Goal: Feedback & Contribution: Submit feedback/report problem

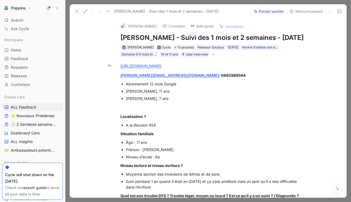
click at [73, 11] on button at bounding box center [77, 12] width 8 height 8
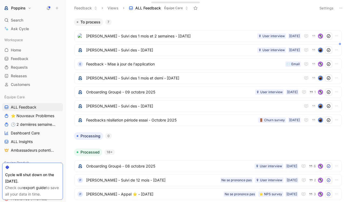
click at [341, 9] on icon at bounding box center [341, 8] width 4 height 4
click at [341, 23] on button "button" at bounding box center [339, 21] width 5 height 5
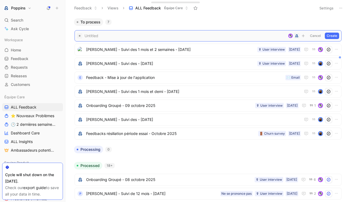
click at [221, 36] on span at bounding box center [184, 36] width 201 height 6
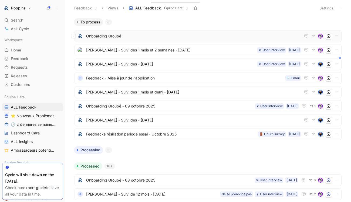
click at [161, 37] on span "Onboarding Groupé" at bounding box center [193, 36] width 215 height 6
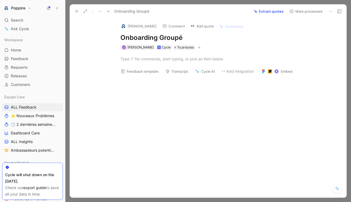
click at [164, 69] on button "Transcript" at bounding box center [177, 72] width 28 height 8
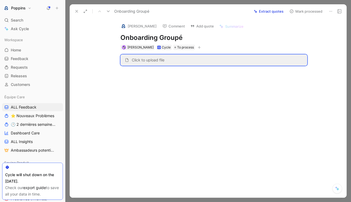
click at [215, 43] on div "[PERSON_NAME] Comment Add quote Summarize Onboarding Groupé [PERSON_NAME] Cycle…" at bounding box center [213, 34] width 207 height 32
click at [124, 107] on div at bounding box center [213, 100] width 265 height 61
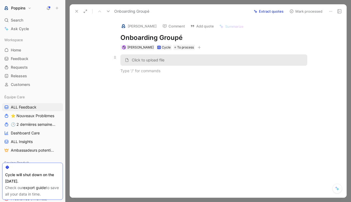
click at [127, 59] on icon at bounding box center [127, 60] width 2 height 3
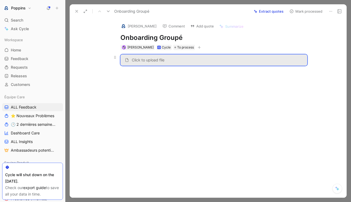
click at [152, 62] on span "Click to upload file" at bounding box center [148, 60] width 33 height 5
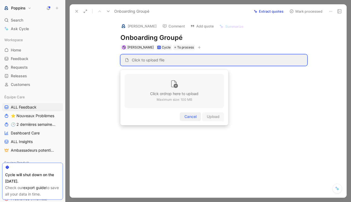
click at [196, 117] on span "Cancel" at bounding box center [190, 117] width 12 height 6
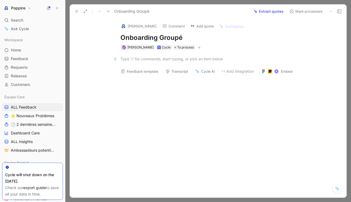
click at [166, 56] on div at bounding box center [213, 59] width 187 height 6
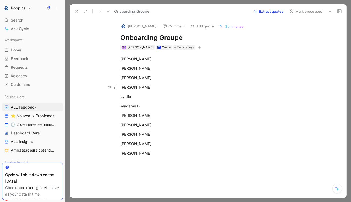
click at [171, 88] on div "[PERSON_NAME]" at bounding box center [213, 87] width 187 height 6
click at [137, 76] on div "[PERSON_NAME]" at bounding box center [213, 78] width 187 height 6
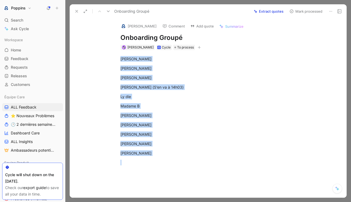
drag, startPoint x: 119, startPoint y: 60, endPoint x: 153, endPoint y: 173, distance: 118.6
click at [153, 173] on div "Quote A [PERSON_NAME] [PERSON_NAME] [PERSON_NAME] (S’en va à 14h03) Ly die Mada…" at bounding box center [213, 141] width 265 height 182
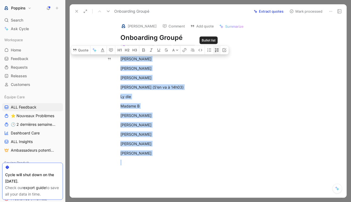
click at [217, 49] on icon "button" at bounding box center [217, 50] width 4 height 4
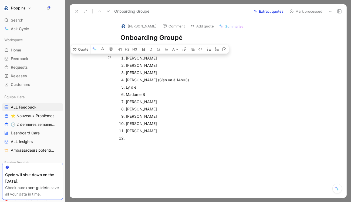
click at [173, 87] on div "Ly die" at bounding box center [216, 87] width 181 height 6
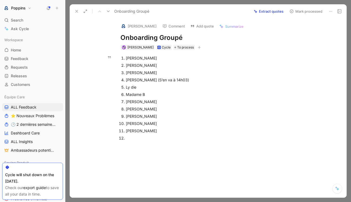
click at [133, 138] on div at bounding box center [216, 139] width 181 height 6
click at [165, 59] on div "[PERSON_NAME]" at bounding box center [216, 58] width 181 height 6
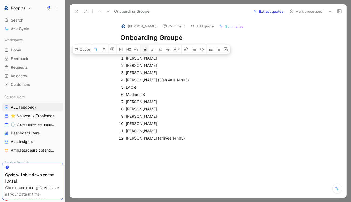
click at [143, 51] on button "button" at bounding box center [145, 49] width 8 height 9
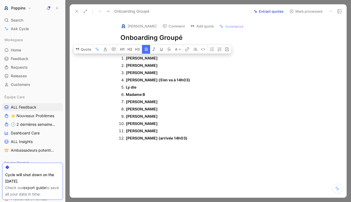
click at [153, 68] on div "[PERSON_NAME]" at bounding box center [216, 66] width 181 height 6
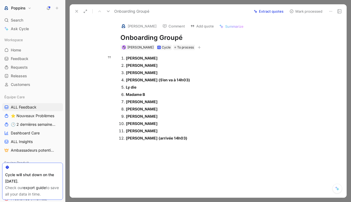
click at [160, 57] on div "[PERSON_NAME]" at bounding box center [216, 58] width 181 height 6
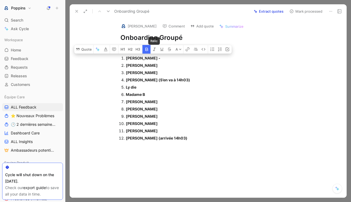
click at [147, 47] on icon "button" at bounding box center [147, 49] width 4 height 4
copy strong "-"
click at [160, 64] on div "[PERSON_NAME]" at bounding box center [216, 66] width 181 height 6
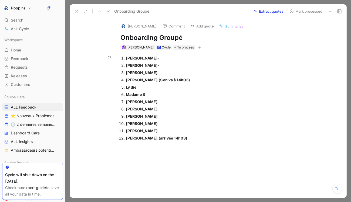
click at [175, 74] on div "[PERSON_NAME]" at bounding box center [216, 73] width 181 height 6
click at [195, 82] on div "[PERSON_NAME] (S’en va à 14h03)" at bounding box center [216, 80] width 181 height 6
click at [166, 88] on div "Ly die" at bounding box center [216, 87] width 181 height 6
click at [168, 93] on div "Madame B" at bounding box center [216, 95] width 181 height 6
click at [172, 99] on div "[PERSON_NAME]" at bounding box center [216, 102] width 181 height 6
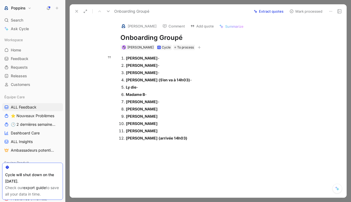
click at [158, 108] on div "[PERSON_NAME]" at bounding box center [216, 109] width 181 height 6
click at [158, 115] on div "[PERSON_NAME]" at bounding box center [216, 117] width 181 height 6
click at [154, 125] on div "[PERSON_NAME]" at bounding box center [216, 124] width 181 height 6
click at [158, 130] on div "[PERSON_NAME]" at bounding box center [216, 131] width 181 height 6
click at [186, 137] on div "[PERSON_NAME] (arrivée 14h03)" at bounding box center [216, 139] width 181 height 6
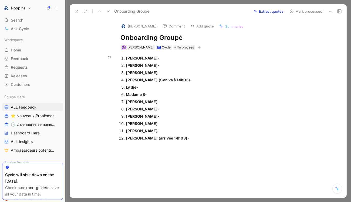
click at [185, 80] on div "[PERSON_NAME] (S’en va à 14h03) -" at bounding box center [216, 80] width 181 height 6
click at [133, 55] on div "[PERSON_NAME] -" at bounding box center [216, 58] width 181 height 6
copy strong "Arthus"
click at [164, 58] on div "[PERSON_NAME] -" at bounding box center [216, 58] width 181 height 6
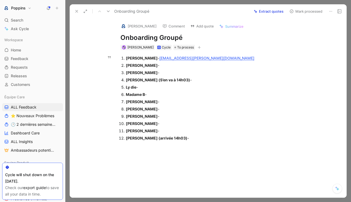
click at [143, 66] on strong "[PERSON_NAME]" at bounding box center [142, 65] width 32 height 5
copy strong "[PERSON_NAME]"
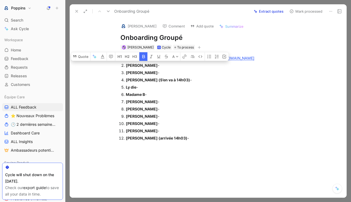
click at [175, 72] on div "[PERSON_NAME] -" at bounding box center [216, 73] width 181 height 6
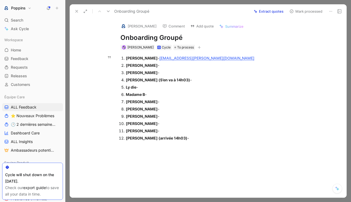
click at [173, 67] on div "[PERSON_NAME] -" at bounding box center [216, 66] width 181 height 6
click at [155, 72] on strong "[PERSON_NAME]" at bounding box center [142, 72] width 32 height 5
copy strong "Bogemans"
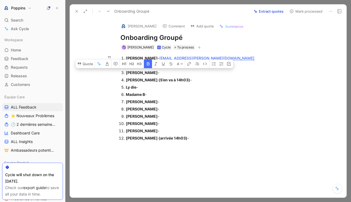
click at [184, 72] on div "[PERSON_NAME] -" at bounding box center [216, 73] width 181 height 6
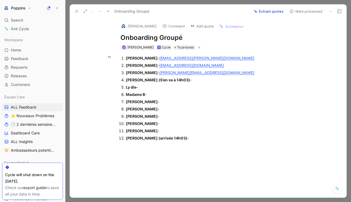
click at [130, 80] on strong "[PERSON_NAME] (S’en va à 14h03)" at bounding box center [158, 80] width 64 height 5
copy strong "[PERSON_NAME]"
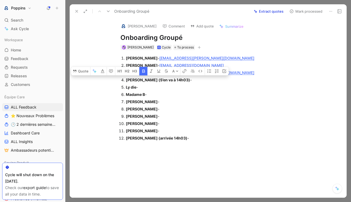
click at [194, 80] on div "[PERSON_NAME] (S’en va à 14h03) -" at bounding box center [216, 80] width 181 height 6
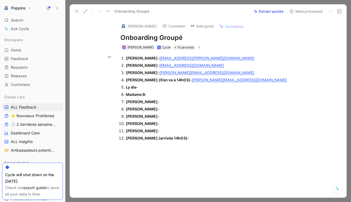
click at [161, 87] on div "Ly die -" at bounding box center [216, 87] width 181 height 6
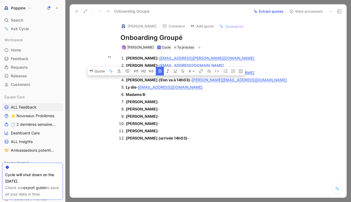
drag, startPoint x: 150, startPoint y: 79, endPoint x: 182, endPoint y: 78, distance: 32.1
click at [182, 78] on div "[PERSON_NAME] (S’en va à 14h03) - [PERSON_NAME][EMAIL_ADDRESS][DOMAIN_NAME]" at bounding box center [216, 80] width 181 height 6
copy strong "(S’en va à 14h03)"
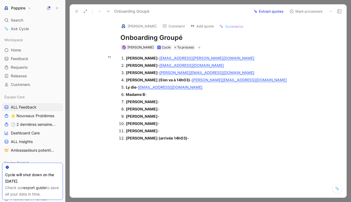
click at [137, 86] on div "Ly die - [EMAIL_ADDRESS][DOMAIN_NAME]" at bounding box center [216, 87] width 181 height 6
click at [155, 94] on div "Madame B -" at bounding box center [216, 95] width 181 height 6
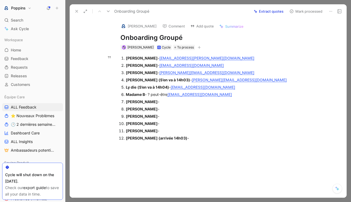
click at [152, 110] on div "[PERSON_NAME] -" at bounding box center [216, 109] width 181 height 6
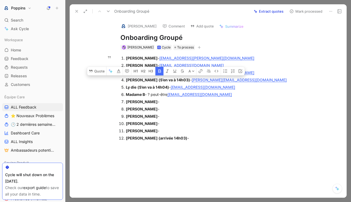
drag, startPoint x: 150, startPoint y: 79, endPoint x: 182, endPoint y: 79, distance: 32.7
click at [182, 79] on div "[PERSON_NAME] (S’en va à 14h03) - [PERSON_NAME][EMAIL_ADDRESS][DOMAIN_NAME]" at bounding box center [216, 80] width 181 height 6
click at [159, 72] on icon "button" at bounding box center [160, 71] width 4 height 4
click at [150, 88] on strong "(S’en va à 14h04)" at bounding box center [153, 87] width 32 height 5
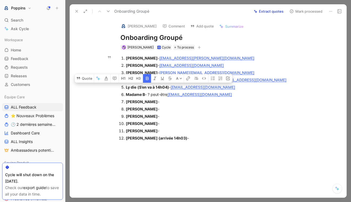
drag, startPoint x: 137, startPoint y: 87, endPoint x: 170, endPoint y: 88, distance: 32.4
click at [169, 88] on strong "(S’en va à 14h04)" at bounding box center [153, 87] width 32 height 5
click at [148, 79] on icon "button" at bounding box center [147, 78] width 3 height 3
click at [148, 95] on div "Madame B - ? peut-être [EMAIL_ADDRESS][DOMAIN_NAME]" at bounding box center [216, 95] width 181 height 6
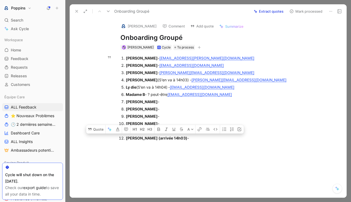
drag, startPoint x: 150, startPoint y: 138, endPoint x: 179, endPoint y: 138, distance: 29.2
click at [179, 138] on div "[PERSON_NAME] (arrivée 14h03) -" at bounding box center [216, 139] width 181 height 6
click at [160, 128] on button "button" at bounding box center [158, 129] width 8 height 9
click at [177, 113] on p "[PERSON_NAME] -" at bounding box center [216, 116] width 181 height 7
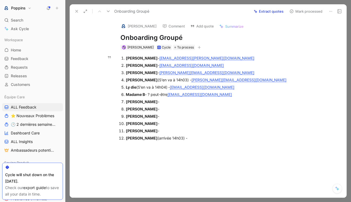
click at [147, 101] on strong "[PERSON_NAME]" at bounding box center [142, 102] width 32 height 5
copy strong "Bernacchia"
click at [170, 101] on div "[PERSON_NAME] -" at bounding box center [216, 102] width 181 height 6
click at [146, 109] on strong "[PERSON_NAME]" at bounding box center [142, 109] width 32 height 5
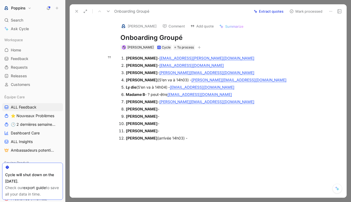
click at [146, 109] on strong "[PERSON_NAME]" at bounding box center [142, 109] width 32 height 5
copy strong "DIALLO"
click at [177, 111] on div "[PERSON_NAME] -" at bounding box center [216, 109] width 181 height 6
click at [141, 116] on strong "[PERSON_NAME]" at bounding box center [142, 116] width 32 height 5
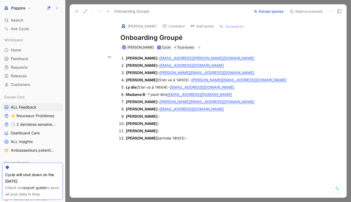
copy strong "[PERSON_NAME]"
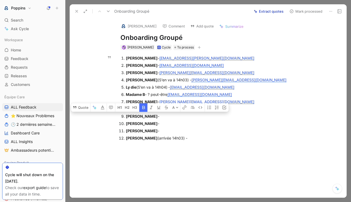
click at [177, 120] on p "[PERSON_NAME] -" at bounding box center [216, 123] width 181 height 7
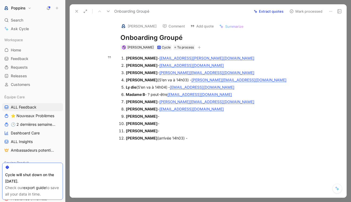
click at [169, 117] on div "[PERSON_NAME] -" at bounding box center [216, 117] width 181 height 6
click at [157, 123] on div "[PERSON_NAME] -" at bounding box center [216, 124] width 181 height 6
click at [138, 123] on strong "[PERSON_NAME]" at bounding box center [142, 123] width 32 height 5
copy strong "Taky"
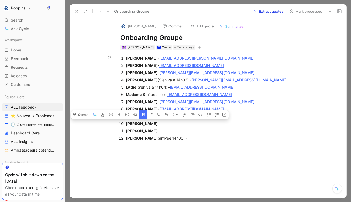
click at [160, 122] on div "[PERSON_NAME] -" at bounding box center [216, 124] width 181 height 6
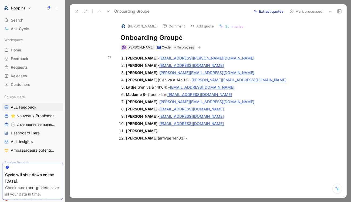
click at [145, 131] on strong "[PERSON_NAME]" at bounding box center [142, 131] width 32 height 5
click at [193, 137] on div "[PERSON_NAME] (arrivée 14h03) -" at bounding box center [216, 139] width 181 height 6
click at [146, 129] on strong "[PERSON_NAME]" at bounding box center [142, 131] width 32 height 5
click at [145, 129] on strong "[PERSON_NAME]" at bounding box center [142, 131] width 32 height 5
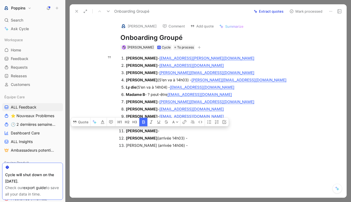
click at [156, 129] on div "[PERSON_NAME] -" at bounding box center [216, 131] width 181 height 6
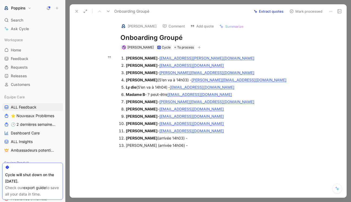
click at [141, 137] on strong "[PERSON_NAME]" at bounding box center [142, 138] width 32 height 5
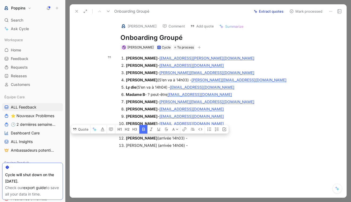
click at [187, 137] on div "[PERSON_NAME] (arrivée 14h03) -" at bounding box center [216, 139] width 181 height 6
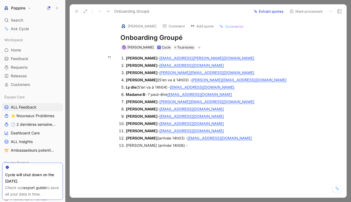
drag, startPoint x: 126, startPoint y: 146, endPoint x: 153, endPoint y: 146, distance: 27.0
click at [153, 146] on div "[PERSON_NAME] (arrivée 14h06) -" at bounding box center [216, 146] width 181 height 6
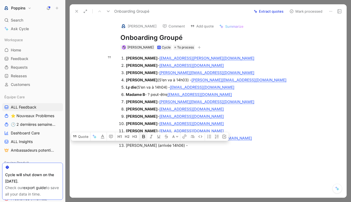
click at [146, 135] on button "button" at bounding box center [143, 137] width 8 height 9
click at [172, 153] on div "[PERSON_NAME] - [EMAIL_ADDRESS][PERSON_NAME][DOMAIN_NAME] [PERSON_NAME] - [EMAI…" at bounding box center [213, 101] width 265 height 103
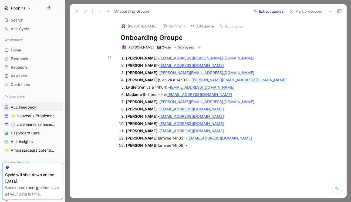
click at [146, 145] on strong "[PERSON_NAME]" at bounding box center [142, 145] width 32 height 5
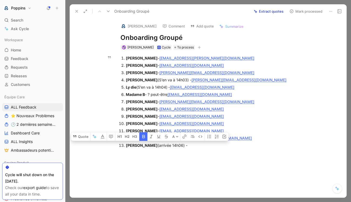
click at [206, 147] on div "[PERSON_NAME] (arrivée 14h06) -" at bounding box center [216, 146] width 181 height 6
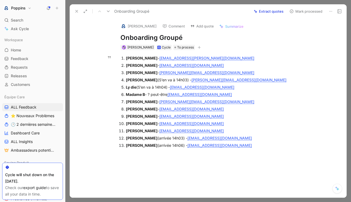
click at [260, 113] on p "So [PERSON_NAME] - [EMAIL_ADDRESS][DOMAIN_NAME]" at bounding box center [216, 116] width 181 height 7
click at [242, 145] on div "[PERSON_NAME] (arrivée 14h06) - [EMAIL_ADDRESS][DOMAIN_NAME]" at bounding box center [216, 146] width 181 height 6
drag, startPoint x: 190, startPoint y: 153, endPoint x: 122, endPoint y: 152, distance: 68.0
click at [126, 152] on li "[PERSON_NAME] Body (arrivée à 14h12)" at bounding box center [216, 152] width 181 height 7
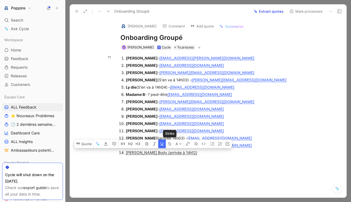
click at [163, 142] on button "button" at bounding box center [162, 144] width 8 height 9
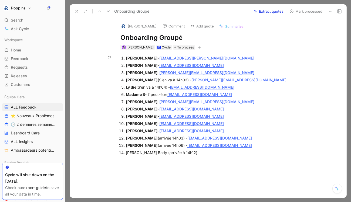
drag, startPoint x: 150, startPoint y: 153, endPoint x: 123, endPoint y: 153, distance: 27.5
click at [126, 153] on li "[PERSON_NAME] Body (arrivée à 14h12) -" at bounding box center [216, 152] width 181 height 7
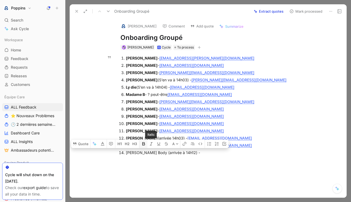
click at [146, 144] on button "button" at bounding box center [143, 144] width 8 height 9
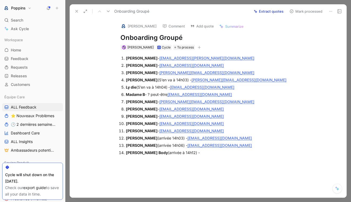
click at [195, 158] on div "[PERSON_NAME] - [EMAIL_ADDRESS][PERSON_NAME][DOMAIN_NAME] [PERSON_NAME] - [EMAI…" at bounding box center [213, 105] width 265 height 111
drag, startPoint x: 287, startPoint y: 155, endPoint x: 230, endPoint y: 154, distance: 57.0
click at [230, 154] on div "[PERSON_NAME] Body (arrivée à 14h12) - [EMAIL_ADDRESS][DOMAIN_NAME] ou [EMAIL_A…" at bounding box center [216, 155] width 181 height 11
drag, startPoint x: 256, startPoint y: 154, endPoint x: 228, endPoint y: 153, distance: 27.3
click at [228, 153] on div "[PERSON_NAME] Body (arrivée à 14h12) - [EMAIL_ADDRESS][DOMAIN_NAME] je suppose ?" at bounding box center [216, 153] width 181 height 6
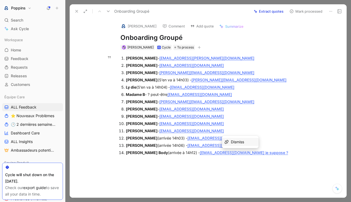
click at [229, 144] on div "Dismiss" at bounding box center [240, 142] width 37 height 8
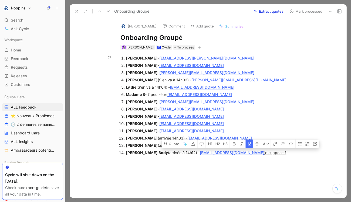
click at [250, 144] on icon "button" at bounding box center [249, 144] width 3 height 3
click at [269, 108] on div "Odile DIALLO - [EMAIL_ADDRESS][DOMAIN_NAME]" at bounding box center [216, 109] width 181 height 6
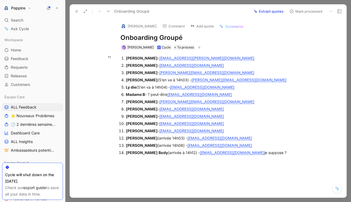
click at [152, 116] on div "So [PERSON_NAME] - [EMAIL_ADDRESS][DOMAIN_NAME]" at bounding box center [216, 117] width 181 height 6
click at [168, 86] on div "Ly die (S’en va à 14h04) - [EMAIL_ADDRESS][DOMAIN_NAME]" at bounding box center [216, 87] width 181 height 6
click at [179, 152] on div "[PERSON_NAME] Body (arrivée à 14h12) - [EMAIL_ADDRESS][DOMAIN_NAME] je suppose ?" at bounding box center [216, 153] width 181 height 6
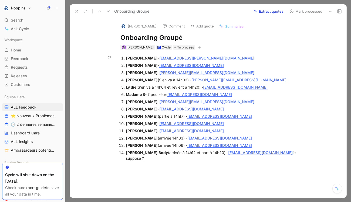
click at [257, 136] on div "[PERSON_NAME] (arrivée 14h03) - [EMAIL_ADDRESS][DOMAIN_NAME]" at bounding box center [216, 139] width 181 height 6
click at [299, 150] on div "[PERSON_NAME] Body (arrivée à 14h12 et part à 14h20) - [EMAIL_ADDRESS][DOMAIN_N…" at bounding box center [216, 155] width 181 height 11
click at [121, 174] on span "bonjour ma fille a essayé pour la première fois ce matin et ça a buggé..." at bounding box center [183, 176] width 126 height 5
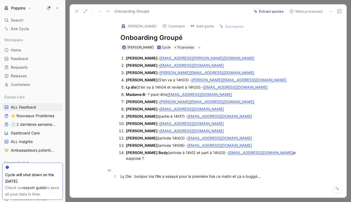
click at [145, 174] on span "Ly Die : bonjour ma fille a essayé pour la première fois ce matin et ça a buggé…" at bounding box center [190, 176] width 140 height 5
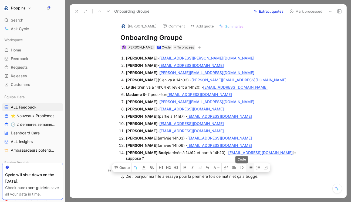
click at [249, 166] on icon "button" at bounding box center [250, 168] width 4 height 4
click at [136, 125] on strong "[PERSON_NAME]" at bounding box center [142, 123] width 32 height 5
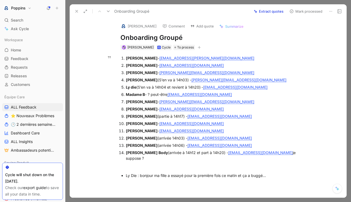
click at [208, 151] on div "[PERSON_NAME] Body (arrivée à 14h12 et part à 14h20) - [EMAIL_ADDRESS][DOMAIN_N…" at bounding box center [216, 155] width 181 height 11
click at [171, 157] on div "[PERSON_NAME] Body (arrivée à 14h12 et part à 14h20 et revient à 14h22) - [EMAI…" at bounding box center [216, 155] width 181 height 11
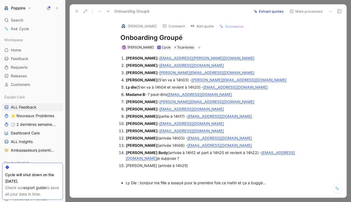
scroll to position [54, 0]
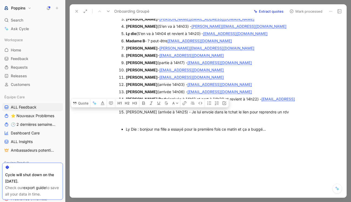
drag, startPoint x: 151, startPoint y: 112, endPoint x: 127, endPoint y: 112, distance: 23.5
click at [127, 112] on div "[PERSON_NAME] (arrivée à 14h25) - Je lui envoie dans le tchat le lien pour repr…" at bounding box center [216, 112] width 181 height 6
click at [146, 106] on button "button" at bounding box center [143, 103] width 8 height 9
click at [146, 129] on span "Ly Die : bonjour ma fille a essayé pour la première fois ce matin et ça a buggé…" at bounding box center [196, 129] width 140 height 5
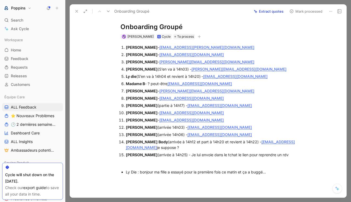
scroll to position [0, 0]
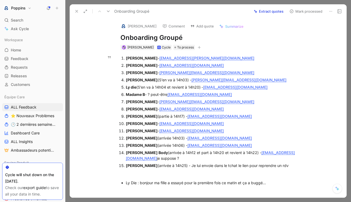
click at [180, 79] on div "[PERSON_NAME] (S’en va à 14h03) - [PERSON_NAME][EMAIL_ADDRESS][DOMAIN_NAME]" at bounding box center [216, 80] width 181 height 6
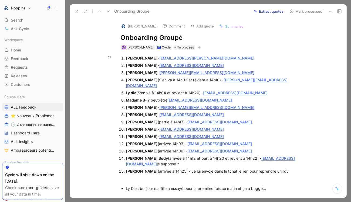
click at [254, 105] on div "Mélissa Bernacchia - [EMAIL_ADDRESS][DOMAIN_NAME]" at bounding box center [216, 108] width 181 height 6
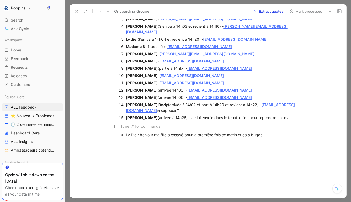
click at [209, 124] on div at bounding box center [213, 127] width 187 height 6
drag, startPoint x: 137, startPoint y: 129, endPoint x: 121, endPoint y: 129, distance: 16.2
click at [121, 131] on ul "Ly Die : bonjour ma fille a essayé pour la première fois ce matin et ça a buggé…" at bounding box center [213, 134] width 207 height 7
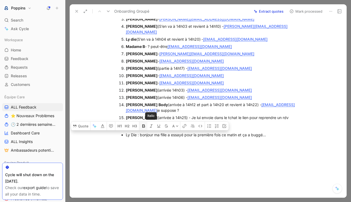
click at [145, 124] on icon "button" at bounding box center [143, 126] width 4 height 4
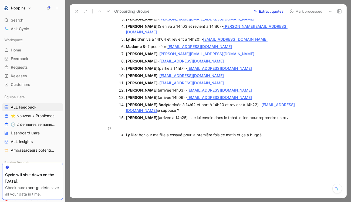
click at [145, 133] on span ": bonjour ma fille a essayé pour la première fois ce matin et ça a buggé..." at bounding box center [201, 135] width 128 height 5
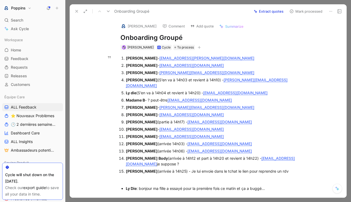
click at [130, 112] on div "Odile DIALLO - [EMAIL_ADDRESS][DOMAIN_NAME]" at bounding box center [216, 115] width 181 height 6
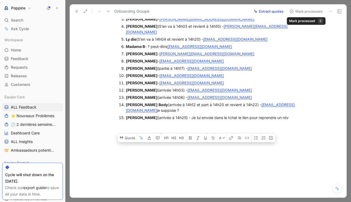
click at [330, 12] on icon at bounding box center [331, 11] width 4 height 4
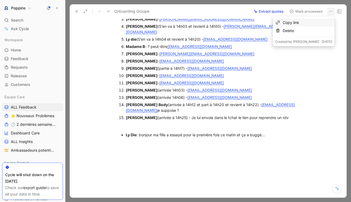
click at [312, 23] on div "Copy link" at bounding box center [307, 22] width 49 height 6
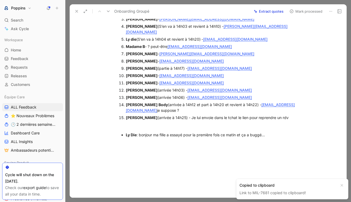
click at [76, 11] on icon at bounding box center [77, 11] width 4 height 4
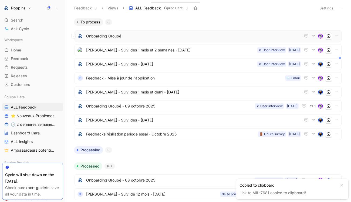
click at [123, 34] on span "Onboarding Groupé" at bounding box center [193, 36] width 215 height 6
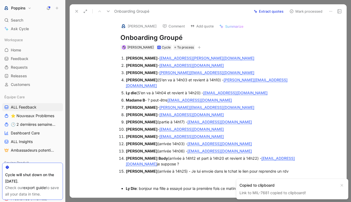
click at [187, 35] on h1 "Onboarding Groupé" at bounding box center [213, 37] width 187 height 9
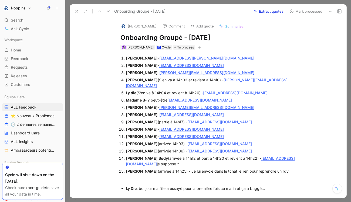
click at [333, 11] on button at bounding box center [331, 12] width 8 height 8
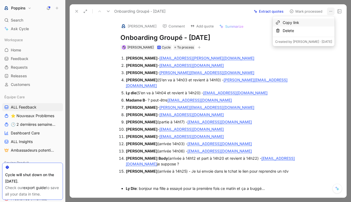
click at [319, 23] on div "Copy link" at bounding box center [307, 22] width 49 height 6
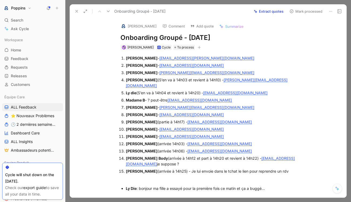
click at [77, 12] on icon at bounding box center [77, 11] width 4 height 4
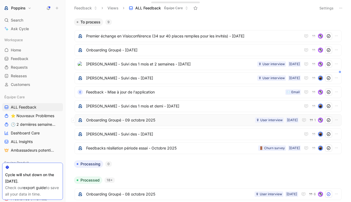
click at [213, 118] on span "Onboarding Groupé - 09 octobre 2025" at bounding box center [169, 120] width 167 height 6
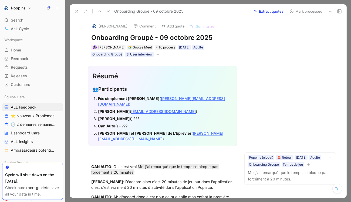
click at [77, 12] on icon at bounding box center [77, 11] width 4 height 4
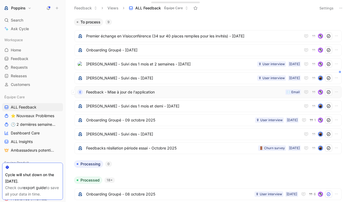
click at [206, 92] on span "Feedback - Mise à jour de l'application" at bounding box center [184, 92] width 197 height 6
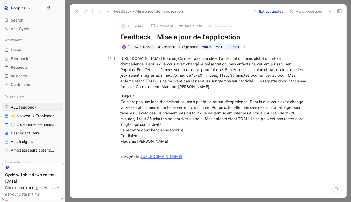
click at [212, 59] on div "[URL][DOMAIN_NAME] Bonjour, Ce n'est pas une idée d'amélioration, mais plutôt u…" at bounding box center [213, 73] width 187 height 34
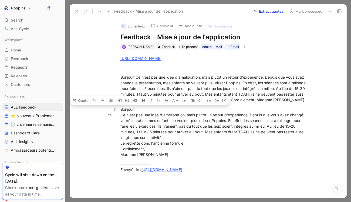
drag, startPoint x: 120, startPoint y: 116, endPoint x: 197, endPoint y: 163, distance: 90.3
click at [197, 159] on p "Bonjour, Ce n'est pas une idée d'amélioration, mais plutôt un retour d'expérien…" at bounding box center [213, 132] width 207 height 54
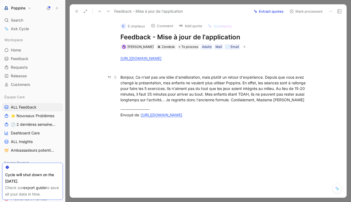
click at [267, 76] on div "Bonjour, Ce n'est pas une idée d'amélioration, mais plutôt un retour d'expérien…" at bounding box center [213, 89] width 187 height 28
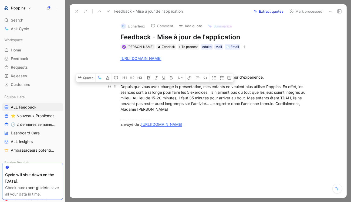
drag, startPoint x: 120, startPoint y: 86, endPoint x: 190, endPoint y: 87, distance: 69.4
click at [190, 87] on div "Depuis que vous avez changé la présentation, mes enfants ne veulent plus utilis…" at bounding box center [213, 98] width 187 height 28
click at [242, 45] on button "button" at bounding box center [244, 46] width 5 height 5
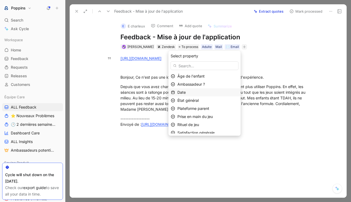
click at [213, 92] on div "Date" at bounding box center [207, 92] width 61 height 6
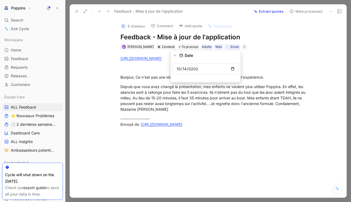
type input "[DATE]"
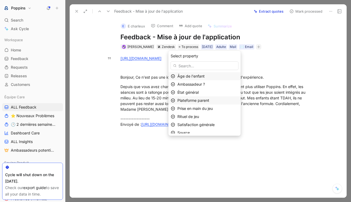
scroll to position [11, 0]
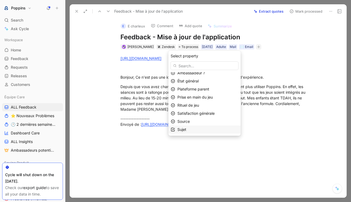
click at [197, 130] on div "Sujet" at bounding box center [207, 130] width 61 height 6
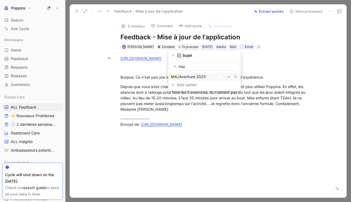
type input "maj"
click at [221, 79] on div at bounding box center [222, 77] width 8 height 5
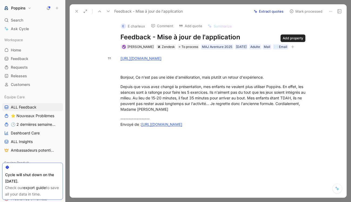
click at [294, 48] on icon "button" at bounding box center [292, 46] width 3 height 3
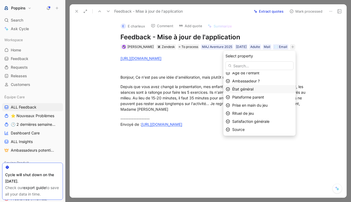
scroll to position [0, 0]
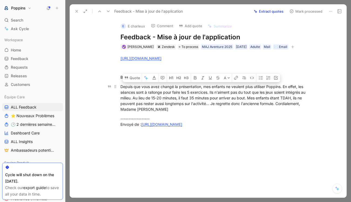
drag, startPoint x: 121, startPoint y: 86, endPoint x: 282, endPoint y: 105, distance: 162.9
click at [282, 105] on div "Depuis que vous avez changé la présentation, mes enfants ne veulent plus utilis…" at bounding box center [213, 98] width 187 height 28
click at [134, 77] on button "Quote" at bounding box center [132, 78] width 19 height 9
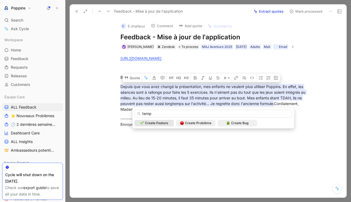
type input "temps"
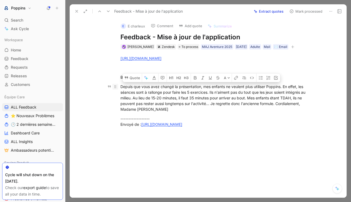
drag, startPoint x: 285, startPoint y: 104, endPoint x: 114, endPoint y: 87, distance: 171.5
click at [114, 87] on p "Depuis que vous avez changé la présentation, mes enfants ne veulent plus utilis…" at bounding box center [213, 98] width 207 height 32
click at [128, 78] on button "Quote" at bounding box center [132, 78] width 19 height 9
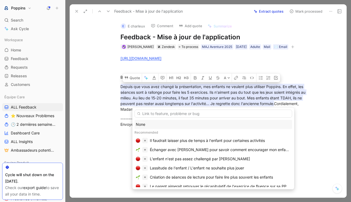
click at [161, 126] on div "None" at bounding box center [213, 124] width 155 height 6
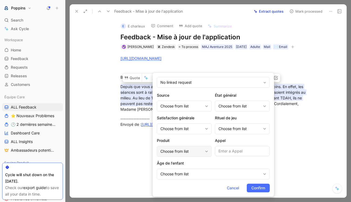
click at [182, 151] on div "Choose from list" at bounding box center [181, 151] width 42 height 6
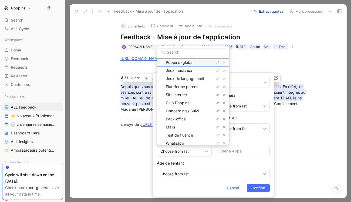
click at [191, 64] on span "Poppins (global)" at bounding box center [180, 62] width 29 height 5
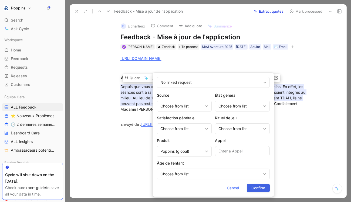
click at [256, 188] on span "Confirm" at bounding box center [258, 188] width 14 height 6
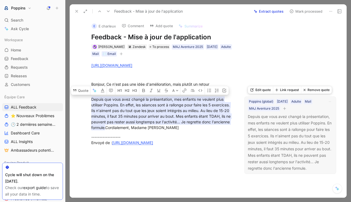
click at [286, 109] on button "button" at bounding box center [284, 108] width 5 height 5
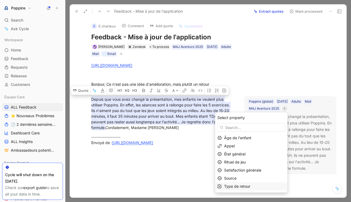
click at [248, 184] on div "Type de retour" at bounding box center [254, 187] width 61 height 6
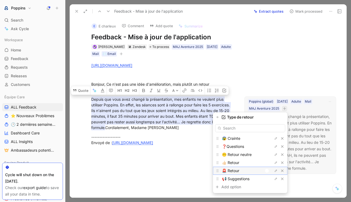
click at [268, 171] on div at bounding box center [267, 171] width 4 height 4
click at [218, 117] on icon "button" at bounding box center [217, 117] width 3 height 3
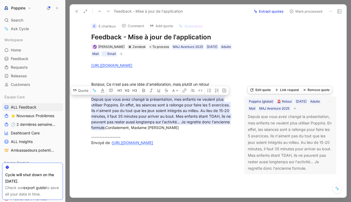
click at [296, 110] on icon "button" at bounding box center [294, 108] width 3 height 3
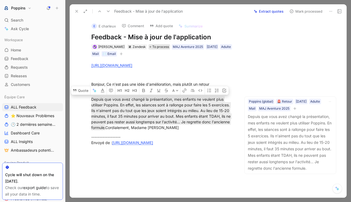
click at [157, 45] on span "To process" at bounding box center [160, 46] width 17 height 5
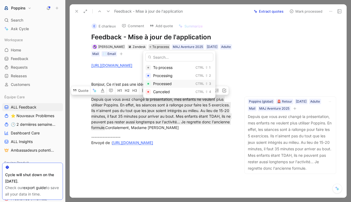
click at [162, 86] on span "Processed" at bounding box center [162, 84] width 19 height 5
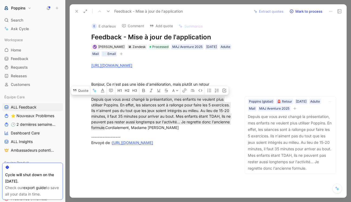
click at [78, 10] on icon at bounding box center [77, 11] width 4 height 4
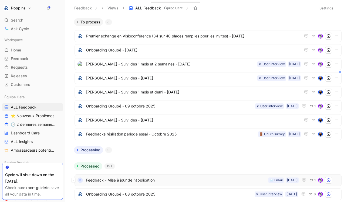
click at [154, 177] on div "E Feedback - Mise à jour de l'application [DATE] ✉️ Email 1" at bounding box center [208, 181] width 267 height 12
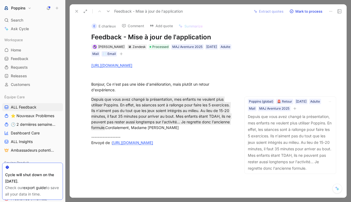
click at [228, 33] on h1 "Feedback - Mise à jour de l'application" at bounding box center [162, 37] width 143 height 9
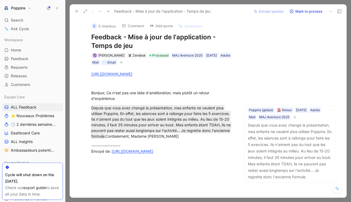
click at [76, 9] on icon at bounding box center [77, 11] width 4 height 4
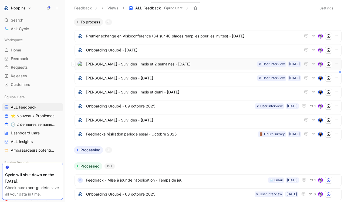
click at [153, 61] on span "[PERSON_NAME] - Suivi des 1 mois et 2 semaines - [DATE]" at bounding box center [170, 64] width 169 height 6
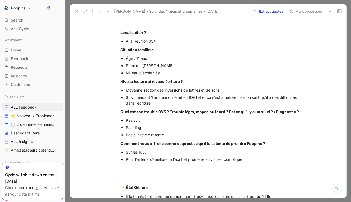
scroll to position [226, 0]
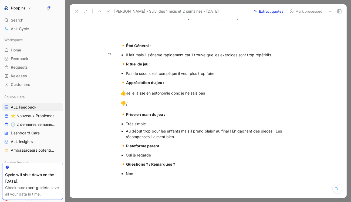
click at [168, 58] on div "Il fait mais il s’énerve rapidement car il trouve que les exercices sont trop r…" at bounding box center [216, 55] width 181 height 6
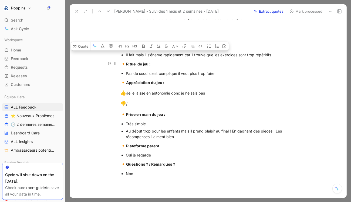
click at [143, 68] on div "🔸 Rituel de jeu :" at bounding box center [213, 64] width 187 height 7
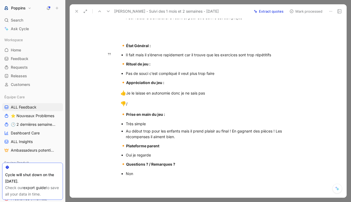
click at [141, 58] on div "Il fait mais il s’énerve rapidement car il trouve que les exercices sont trop r…" at bounding box center [216, 55] width 181 height 6
click at [163, 58] on div "Il fait il s’énerve rapidement car il trouve que les exercices sont trop répéti…" at bounding box center [216, 55] width 181 height 6
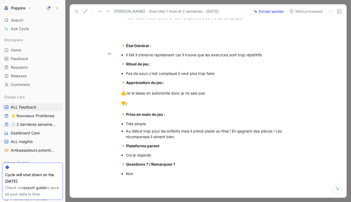
click at [163, 58] on div "Il fait il s’énerve rapidement car il trouve que les exercices sont trop répéti…" at bounding box center [216, 55] width 181 height 6
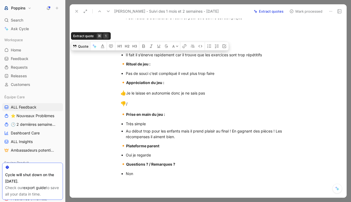
click at [78, 50] on button "Quote" at bounding box center [80, 46] width 19 height 9
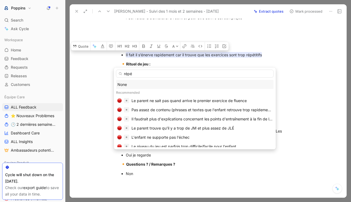
type input "répét"
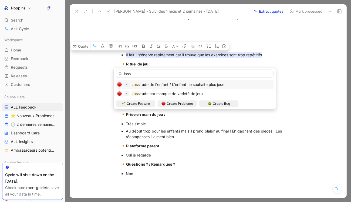
type input "lass"
click at [186, 84] on span "itude de l'enfant / L'enfant ne souhaite plus jouer" at bounding box center [183, 84] width 86 height 5
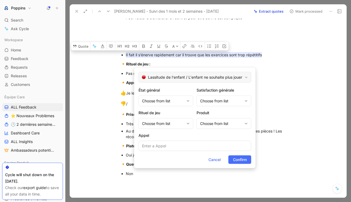
click at [172, 79] on span "Lassitude de l'enfant / L'enfant ne souhaite plus jouer" at bounding box center [195, 77] width 95 height 6
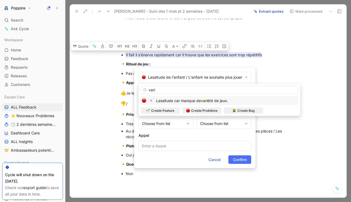
type input "vari"
click at [182, 101] on span "Lassitude car manque de" at bounding box center [178, 101] width 45 height 5
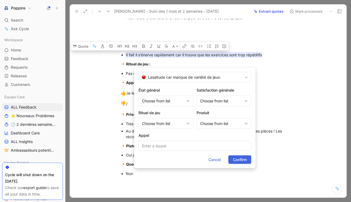
click at [245, 161] on span "Confirm" at bounding box center [240, 160] width 14 height 6
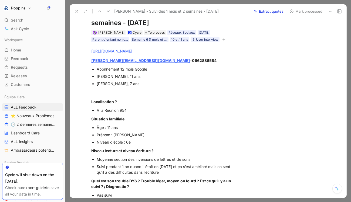
scroll to position [0, 0]
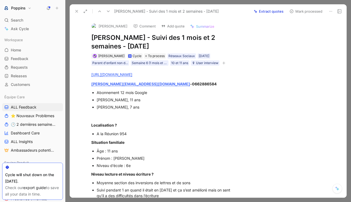
click at [224, 62] on icon "button" at bounding box center [224, 63] width 0 height 3
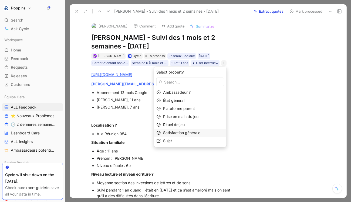
click at [195, 135] on span "Satisfaction générale" at bounding box center [181, 133] width 37 height 5
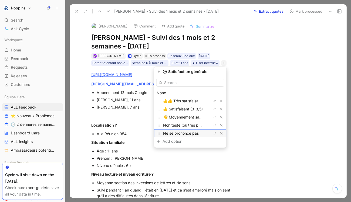
click at [191, 133] on span "Ne se prononce pas" at bounding box center [181, 133] width 36 height 5
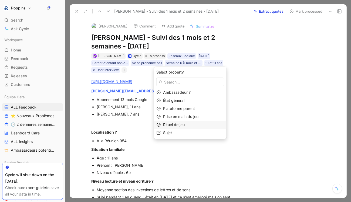
click at [189, 127] on div "Rituel de jeu" at bounding box center [193, 125] width 61 height 6
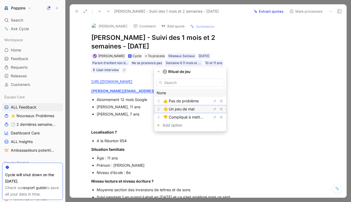
click at [191, 108] on span "👋 Un peu de mal" at bounding box center [178, 109] width 31 height 5
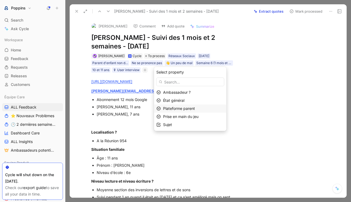
click at [189, 111] on div "Plateforme parent" at bounding box center [193, 109] width 61 height 6
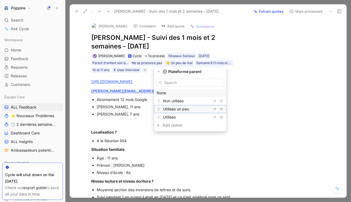
click at [188, 110] on span "Utilisée un peu" at bounding box center [176, 109] width 26 height 5
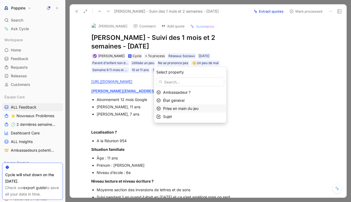
click at [187, 110] on span "Prise en main du jeu" at bounding box center [180, 108] width 35 height 5
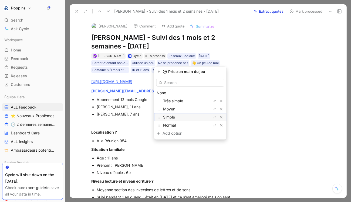
click at [182, 120] on div "Simple" at bounding box center [183, 117] width 40 height 6
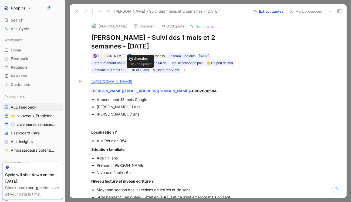
click at [138, 61] on div "Simple" at bounding box center [137, 62] width 11 height 5
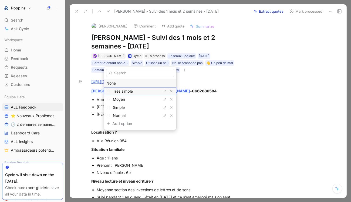
click at [137, 93] on div "Très simple" at bounding box center [133, 91] width 40 height 6
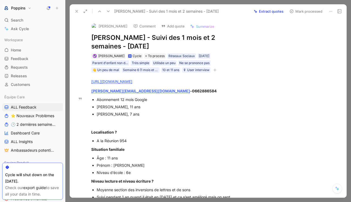
click at [202, 115] on div "[PERSON_NAME], 7 ans" at bounding box center [165, 114] width 137 height 6
click at [111, 71] on div "👋 Un peu de mal" at bounding box center [105, 69] width 27 height 5
click at [167, 65] on div "Utilisée un peu" at bounding box center [164, 62] width 22 height 5
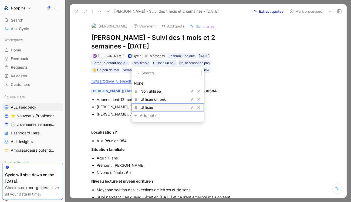
click at [163, 107] on div "Utilisée" at bounding box center [160, 107] width 40 height 6
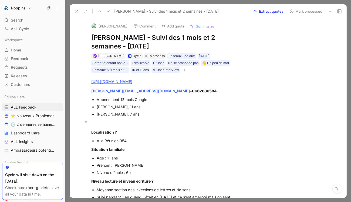
click at [216, 123] on div at bounding box center [162, 123] width 143 height 6
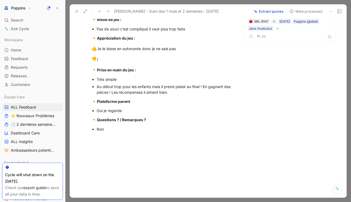
scroll to position [180, 0]
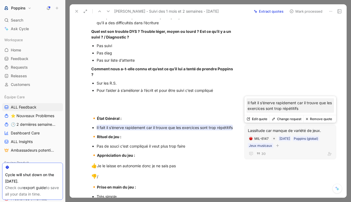
click at [277, 145] on icon "button" at bounding box center [277, 145] width 3 height 3
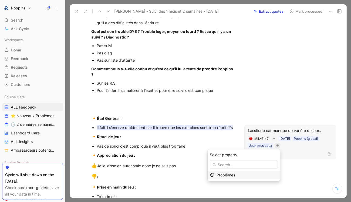
click at [248, 172] on div "Problèmes" at bounding box center [244, 175] width 72 height 8
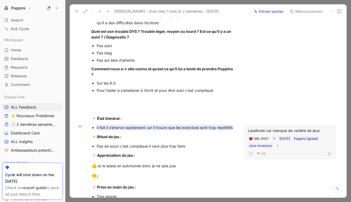
click at [277, 146] on icon "button" at bounding box center [277, 145] width 0 height 3
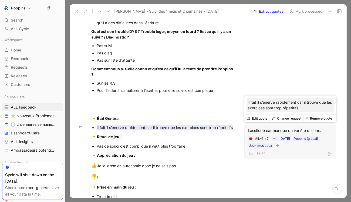
click at [315, 120] on button "Remove quote" at bounding box center [318, 119] width 31 height 8
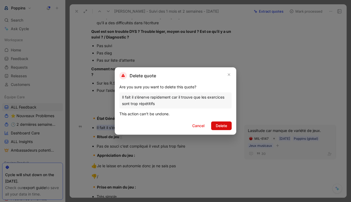
click at [216, 129] on span "Delete" at bounding box center [221, 126] width 11 height 6
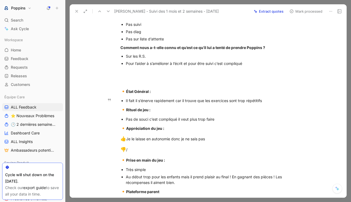
click at [181, 104] on div "Il fait il s’énerve rapidement car il trouve que les exercices sont trop répéti…" at bounding box center [216, 101] width 181 height 6
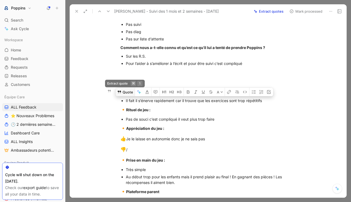
click at [116, 96] on button "Quote" at bounding box center [125, 92] width 19 height 9
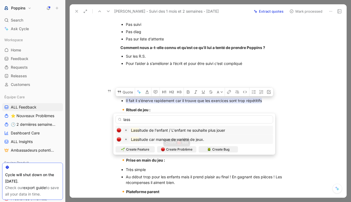
type input "lass"
click at [185, 140] on span "itude car manque de variété de jeux." at bounding box center [171, 139] width 65 height 5
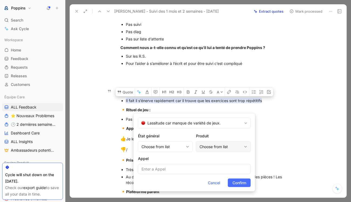
click at [209, 146] on div "Choose from list" at bounding box center [220, 147] width 42 height 6
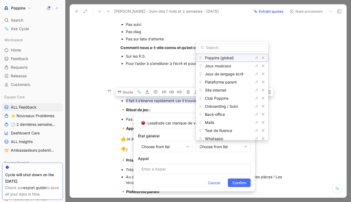
click at [228, 61] on div "Poppins (global)" at bounding box center [225, 58] width 40 height 6
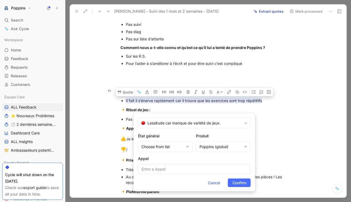
click at [235, 178] on form "Lassitude car manque de variété de jeux. État général Choose from list Produit …" at bounding box center [194, 153] width 121 height 78
click at [236, 184] on span "Confirm" at bounding box center [239, 183] width 14 height 6
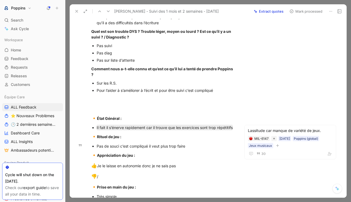
click at [117, 146] on div "Pas de souci c’est compliqué il veut plus trop faire" at bounding box center [165, 147] width 137 height 6
click at [117, 155] on strong "Appréciation du jeu :" at bounding box center [116, 155] width 38 height 5
click at [121, 146] on div "Pas de souci c’est compliqué il veut plus trop faire" at bounding box center [165, 147] width 137 height 6
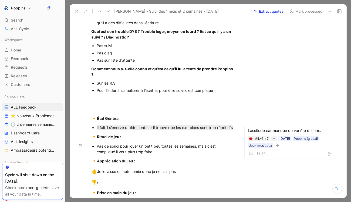
click at [155, 153] on div "Pas de souci pour jouer un petit peu toutes les semaines, mais c’est compliqué …" at bounding box center [165, 149] width 137 height 11
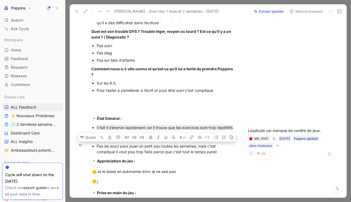
drag, startPoint x: 221, startPoint y: 151, endPoint x: 93, endPoint y: 146, distance: 128.1
click at [97, 146] on li "Pas de souci pour jouer un petit peu toutes les semaines, mais c’est compliqué …" at bounding box center [165, 149] width 137 height 13
click at [88, 136] on button "Quote" at bounding box center [87, 137] width 19 height 9
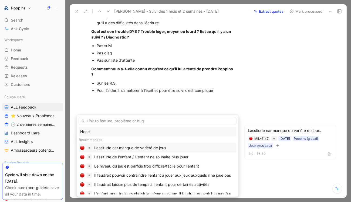
click at [131, 149] on div "Lassitude car manque de variété de jeux." at bounding box center [130, 148] width 73 height 6
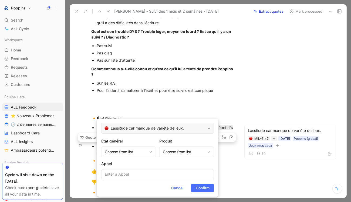
click at [121, 131] on span "Lassitude car manque de variété de jeux." at bounding box center [158, 128] width 95 height 6
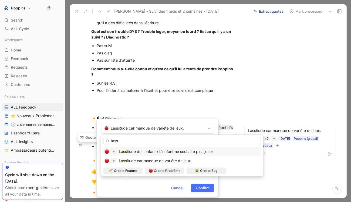
type input "lass"
click at [167, 154] on span "itude de l'enfant / L'enfant ne souhaite plus jouer" at bounding box center [170, 152] width 86 height 5
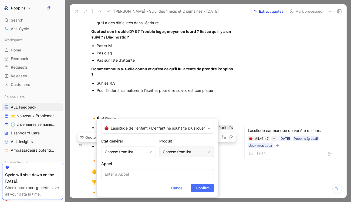
click at [180, 155] on div "Choose from list" at bounding box center [186, 152] width 55 height 11
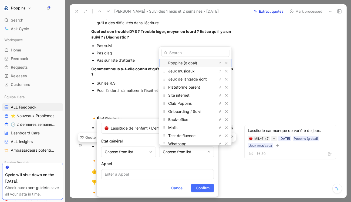
click at [196, 63] on span "Poppins (global)" at bounding box center [182, 63] width 29 height 5
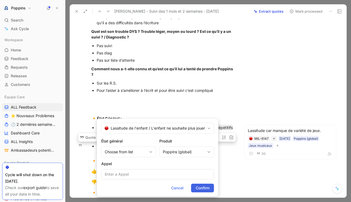
click at [204, 189] on span "Confirm" at bounding box center [203, 188] width 14 height 6
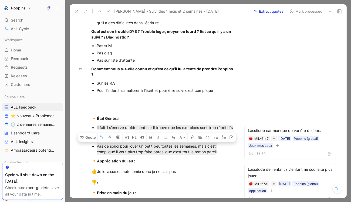
click at [198, 79] on div "[URL][DOMAIN_NAME] [PERSON_NAME][EMAIL_ADDRESS][DOMAIN_NAME] - 0662886584 Abonn…" at bounding box center [162, 77] width 163 height 368
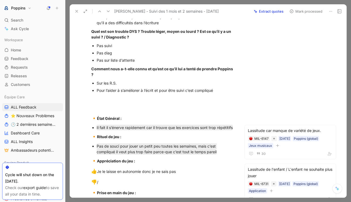
scroll to position [0, 0]
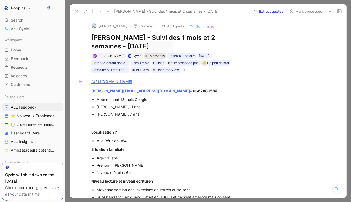
click at [151, 56] on span "To process" at bounding box center [156, 55] width 17 height 5
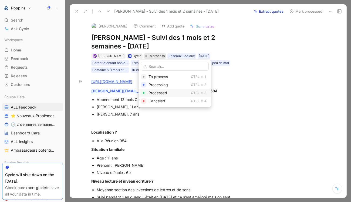
click at [156, 92] on span "Processed" at bounding box center [157, 93] width 19 height 5
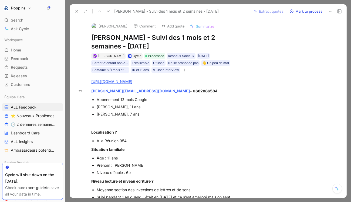
click at [76, 15] on div "[PERSON_NAME] - Suivi des 1 mois et 2 semaines - [DATE]" at bounding box center [160, 11] width 177 height 9
click at [76, 12] on icon at bounding box center [77, 11] width 4 height 4
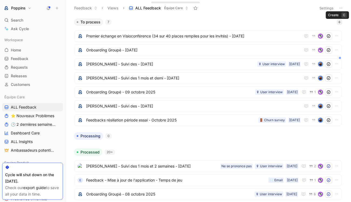
click at [339, 22] on icon "button" at bounding box center [339, 22] width 3 height 0
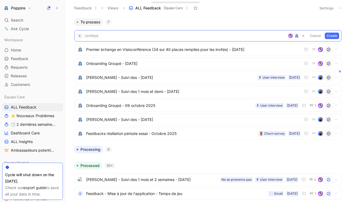
paste span
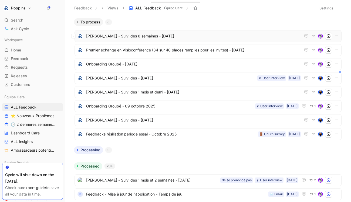
click at [165, 36] on span "[PERSON_NAME] - Suivi des 8 semaines - [DATE]" at bounding box center [193, 36] width 215 height 6
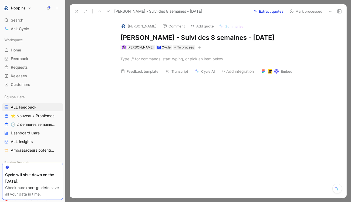
click at [173, 61] on div at bounding box center [213, 59] width 187 height 6
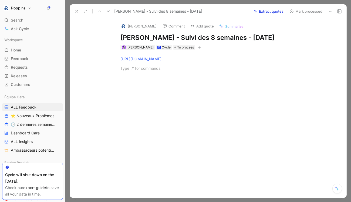
paste div
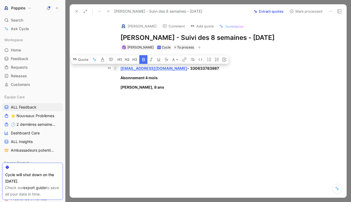
drag, startPoint x: 159, startPoint y: 93, endPoint x: 113, endPoint y: 71, distance: 50.7
click at [113, 71] on div "[URL][DOMAIN_NAME] [PERSON_NAME][EMAIL_ADDRESS][DOMAIN_NAME] - 330633783987 Abo…" at bounding box center [213, 73] width 265 height 46
click at [210, 62] on button "button" at bounding box center [209, 59] width 8 height 9
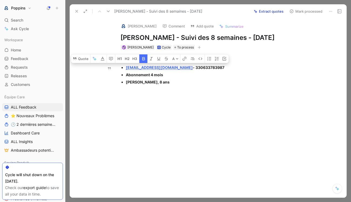
click at [144, 59] on icon "button" at bounding box center [143, 58] width 3 height 3
click at [165, 87] on div "[URL][DOMAIN_NAME] [PERSON_NAME][EMAIL_ADDRESS][DOMAIN_NAME] - 330633783987 Abo…" at bounding box center [213, 70] width 265 height 40
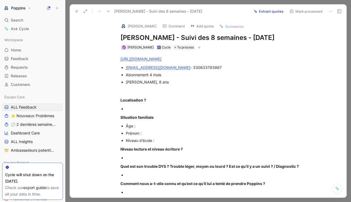
click at [197, 46] on div "[PERSON_NAME] Cycle To process" at bounding box center [214, 47] width 188 height 6
click at [198, 47] on icon "button" at bounding box center [199, 47] width 3 height 3
click at [122, 29] on img at bounding box center [123, 25] width 5 height 5
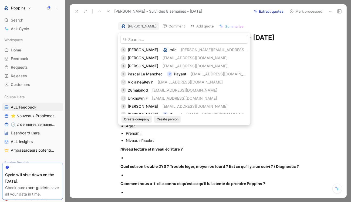
click at [176, 38] on input "text" at bounding box center [184, 39] width 128 height 9
type input "Localisation ? * Situation familiale * Âge : * Prénom : * Niveau d’école : Nive…"
paste input "[EMAIL_ADDRESS][DOMAIN_NAME]"
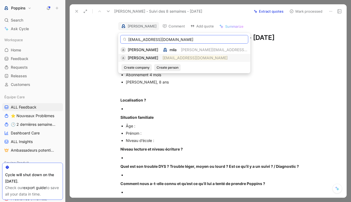
type input "[EMAIL_ADDRESS][DOMAIN_NAME]"
click at [185, 58] on mark "[EMAIL_ADDRESS][DOMAIN_NAME]" at bounding box center [195, 58] width 65 height 5
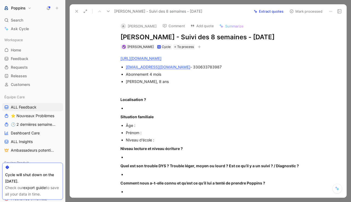
click at [96, 64] on div "[URL][DOMAIN_NAME] [PERSON_NAME][EMAIL_ADDRESS][DOMAIN_NAME] - 330633783987 Abo…" at bounding box center [213, 201] width 265 height 303
click at [198, 47] on icon "button" at bounding box center [199, 46] width 3 height 3
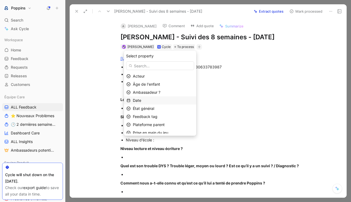
click at [156, 99] on div "Date" at bounding box center [163, 100] width 61 height 6
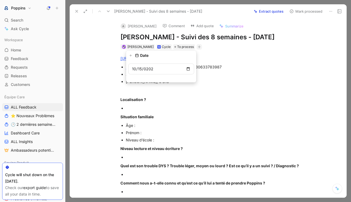
type input "[DATE]"
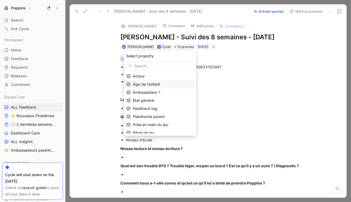
click at [157, 84] on span "Âge de l'enfant" at bounding box center [146, 84] width 27 height 5
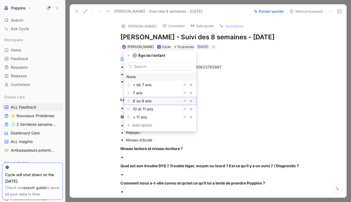
click at [151, 101] on span "8 ou 9 ans" at bounding box center [142, 101] width 19 height 5
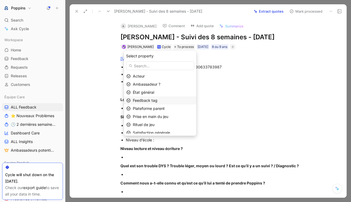
click at [173, 98] on div "Feedback tag" at bounding box center [163, 100] width 61 height 6
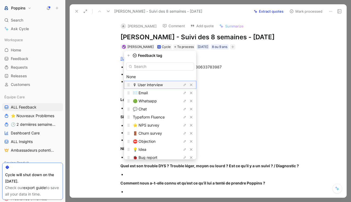
click at [160, 83] on span "🎙 User interview" at bounding box center [148, 85] width 30 height 5
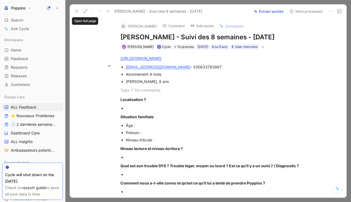
click at [78, 10] on icon at bounding box center [77, 11] width 4 height 4
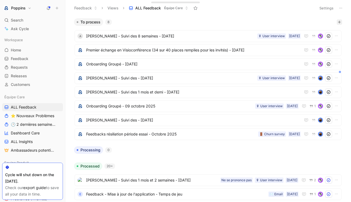
click at [340, 21] on icon "button" at bounding box center [339, 22] width 3 height 3
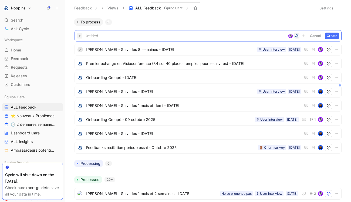
paste span
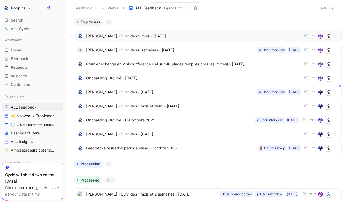
click at [164, 37] on span "[PERSON_NAME] - Suivi des 2 mois - [DATE]" at bounding box center [193, 36] width 215 height 6
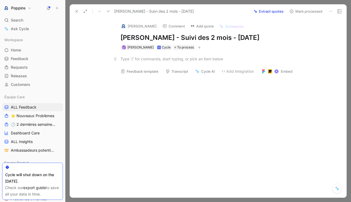
click at [183, 55] on p at bounding box center [213, 59] width 207 height 9
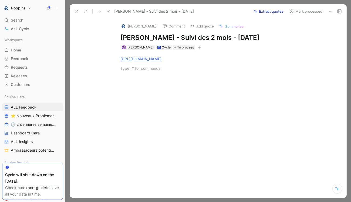
paste div
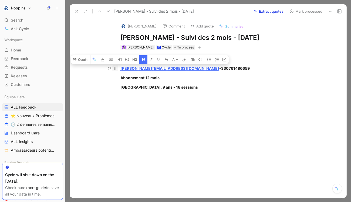
drag, startPoint x: 186, startPoint y: 87, endPoint x: 117, endPoint y: 69, distance: 71.5
click at [117, 69] on div "[URL][DOMAIN_NAME] [PERSON_NAME][EMAIL_ADDRESS][DOMAIN_NAME] - 330761486659 Abo…" at bounding box center [213, 73] width 265 height 46
click at [143, 60] on icon "button" at bounding box center [143, 59] width 3 height 3
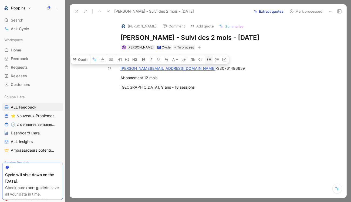
click at [207, 60] on button "button" at bounding box center [209, 59] width 8 height 9
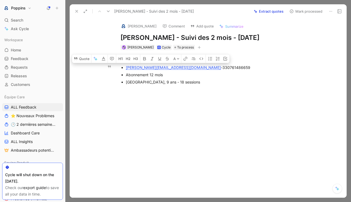
click at [188, 89] on div "[URL][DOMAIN_NAME] [PERSON_NAME][EMAIL_ADDRESS][DOMAIN_NAME] - 330761486659 Abo…" at bounding box center [213, 70] width 265 height 40
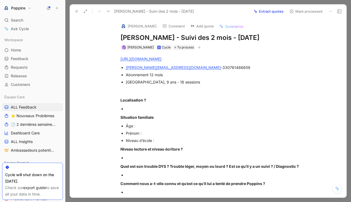
click at [123, 25] on img at bounding box center [123, 25] width 5 height 5
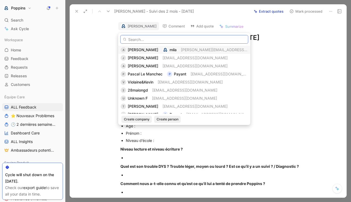
paste input "[PERSON_NAME][EMAIL_ADDRESS][DOMAIN_NAME]"
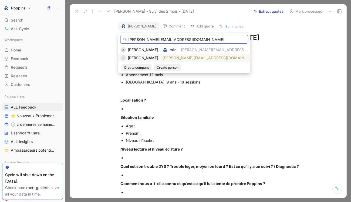
type input "[PERSON_NAME][EMAIL_ADDRESS][DOMAIN_NAME]"
click at [161, 57] on div "S [PERSON_NAME] [PERSON_NAME][EMAIL_ADDRESS][DOMAIN_NAME]" at bounding box center [184, 58] width 127 height 6
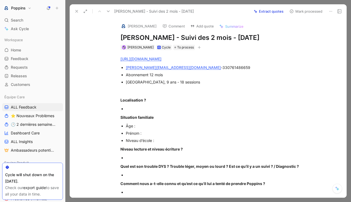
click at [107, 64] on div "[URL][DOMAIN_NAME] [PERSON_NAME][EMAIL_ADDRESS][DOMAIN_NAME] - 330761486659 Abo…" at bounding box center [213, 201] width 265 height 303
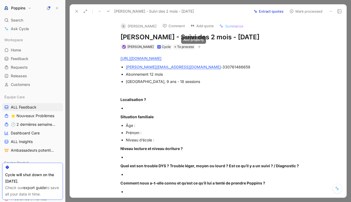
click at [197, 46] on button "button" at bounding box center [199, 46] width 5 height 5
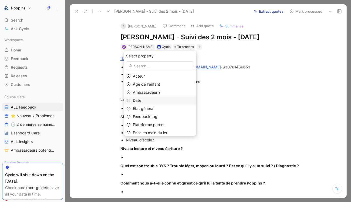
click at [160, 99] on div "Date" at bounding box center [163, 100] width 61 height 6
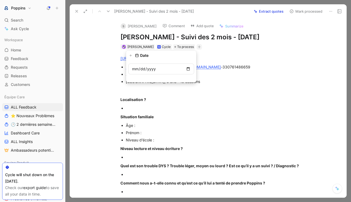
click at [140, 69] on input "date" at bounding box center [161, 69] width 66 height 11
type input "[DATE]"
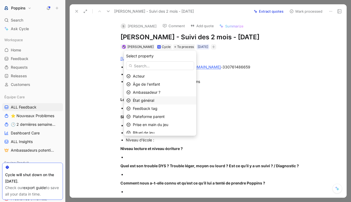
click at [150, 99] on span "État général" at bounding box center [143, 100] width 21 height 5
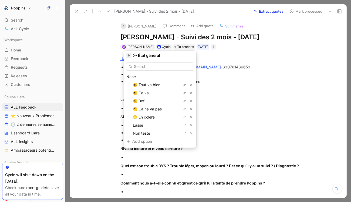
click at [130, 56] on icon "button" at bounding box center [128, 55] width 3 height 3
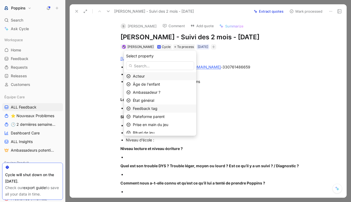
click at [154, 110] on span "Feedback tag" at bounding box center [145, 108] width 25 height 5
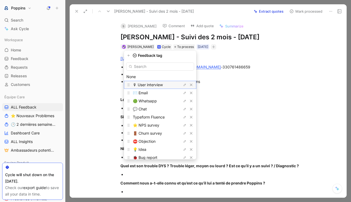
click at [161, 87] on span "🎙 User interview" at bounding box center [148, 85] width 30 height 5
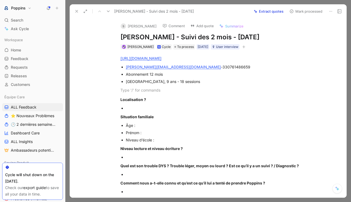
click at [81, 10] on div at bounding box center [84, 12] width 22 height 8
click at [77, 11] on icon at bounding box center [77, 11] width 4 height 4
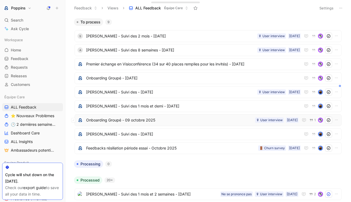
click at [193, 120] on span "Onboarding Groupé - 09 octobre 2025" at bounding box center [169, 120] width 167 height 6
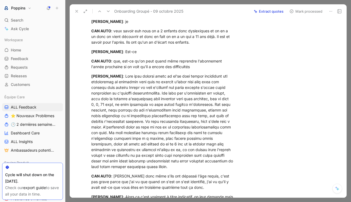
scroll to position [452, 0]
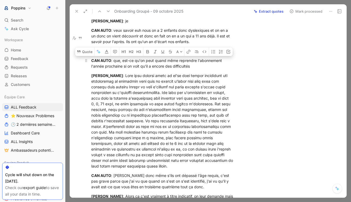
drag, startPoint x: 196, startPoint y: 43, endPoint x: 115, endPoint y: 36, distance: 81.0
click at [115, 58] on div "CAN AUTO : que, est-ce qu'on peut quand même reprendre l'abonnement l'année pro…" at bounding box center [162, 63] width 143 height 11
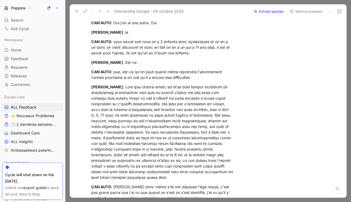
scroll to position [440, 0]
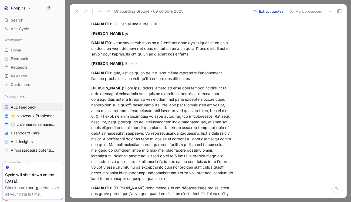
click at [117, 61] on div "[PERSON_NAME] : Est-ce" at bounding box center [162, 64] width 143 height 6
drag, startPoint x: 118, startPoint y: 40, endPoint x: 143, endPoint y: 40, distance: 25.4
click at [143, 61] on div "[PERSON_NAME] : Est-ce" at bounding box center [162, 64] width 143 height 6
click at [114, 70] on div "CAN AUTO : que, est-ce qu'on peut quand même reprendre l'abonnement l'année pro…" at bounding box center [162, 75] width 143 height 11
paste div
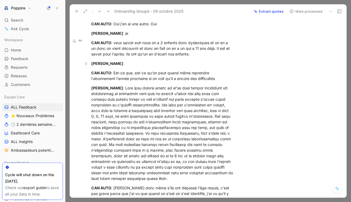
click at [105, 61] on mark "[PERSON_NAME]" at bounding box center [107, 63] width 32 height 5
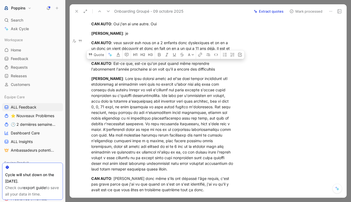
drag, startPoint x: 113, startPoint y: 40, endPoint x: 259, endPoint y: 45, distance: 146.4
click at [259, 45] on div "[PERSON_NAME] Comment Add quote Summarize Onboarding Groupé - [DATE] [PERSON_NA…" at bounding box center [208, 108] width 277 height 180
click at [100, 50] on button "Quote" at bounding box center [96, 54] width 19 height 9
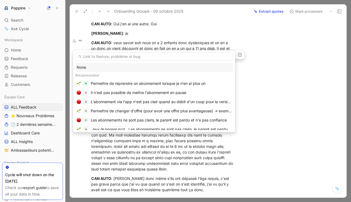
click at [121, 67] on div "None" at bounding box center [154, 67] width 155 height 6
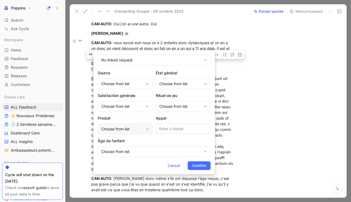
click at [137, 127] on div "Choose from list" at bounding box center [122, 129] width 42 height 6
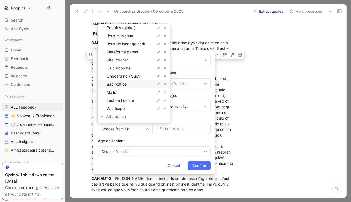
scroll to position [0, 0]
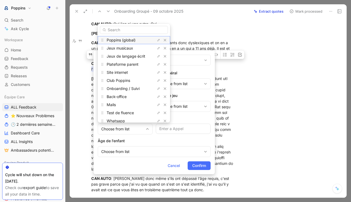
click at [130, 42] on span "Poppins (global)" at bounding box center [121, 40] width 29 height 5
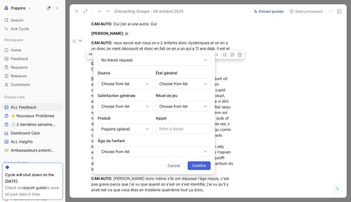
click at [206, 169] on button "Confirm" at bounding box center [199, 166] width 23 height 9
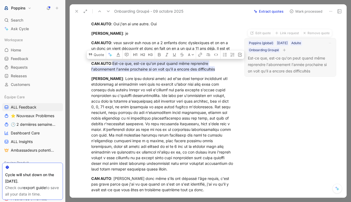
click at [286, 50] on icon "button" at bounding box center [284, 50] width 3 height 3
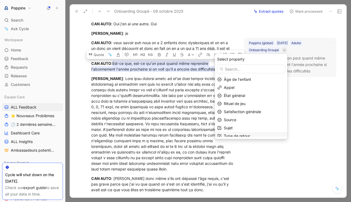
scroll to position [3, 0]
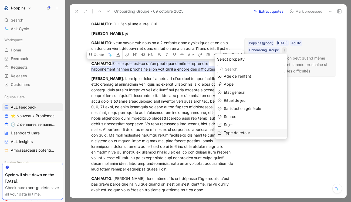
click at [237, 132] on span "Type de retour" at bounding box center [237, 133] width 26 height 5
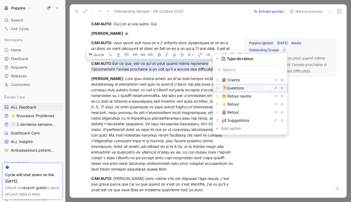
click at [270, 88] on div at bounding box center [268, 88] width 8 height 5
click at [217, 59] on icon "button" at bounding box center [217, 59] width 2 height 2
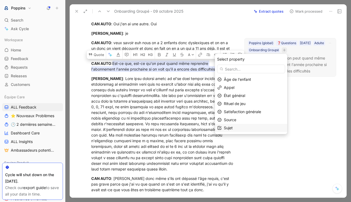
click at [242, 127] on div "Sujet" at bounding box center [254, 128] width 61 height 6
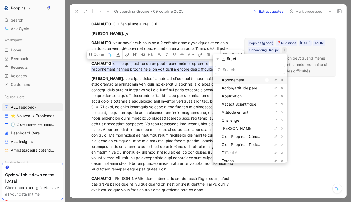
click at [268, 79] on div at bounding box center [267, 80] width 4 height 4
click at [241, 70] on input "text" at bounding box center [250, 70] width 70 height 8
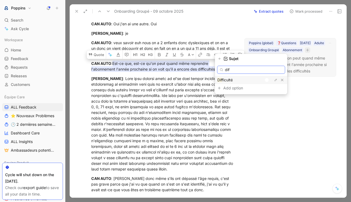
type input "dif"
click at [270, 81] on div at bounding box center [268, 80] width 8 height 5
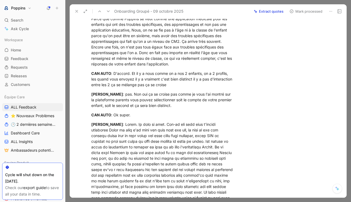
scroll to position [607, 0]
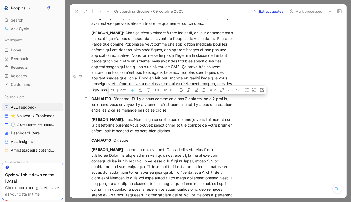
drag, startPoint x: 206, startPoint y: 75, endPoint x: 207, endPoint y: 87, distance: 12.4
click at [207, 96] on div "CAN AUTO : D'accord. Et il y a nous comme on a nos 2 enfants, on a 2 profils, l…" at bounding box center [162, 104] width 143 height 17
click at [119, 86] on button "Quote" at bounding box center [118, 90] width 19 height 9
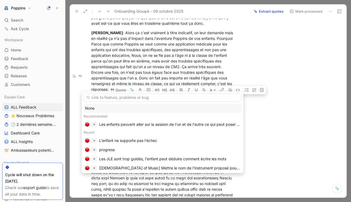
click at [112, 105] on div "None" at bounding box center [163, 108] width 158 height 9
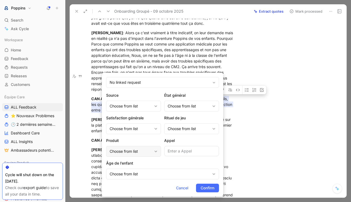
click at [141, 151] on div "Choose from list" at bounding box center [131, 151] width 42 height 6
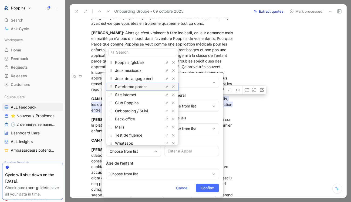
click at [136, 90] on div "Plateforme parent" at bounding box center [135, 87] width 40 height 6
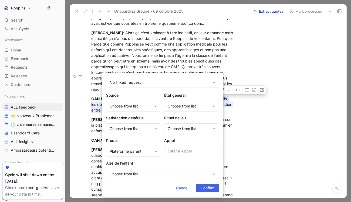
click at [206, 191] on span "Confirm" at bounding box center [208, 188] width 14 height 6
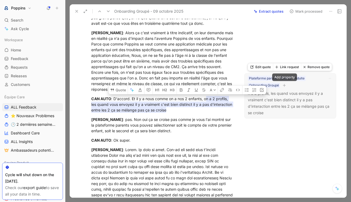
click at [284, 86] on icon "button" at bounding box center [284, 85] width 3 height 3
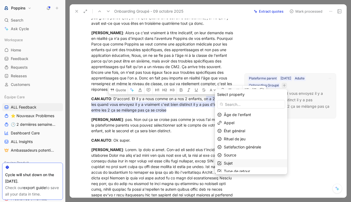
scroll to position [3, 0]
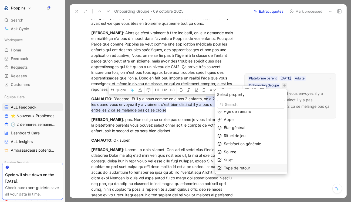
click at [246, 169] on span "Type de retour" at bounding box center [237, 168] width 26 height 5
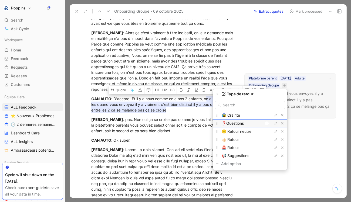
click at [269, 123] on div at bounding box center [268, 123] width 8 height 5
click at [218, 92] on button "button" at bounding box center [217, 94] width 5 height 5
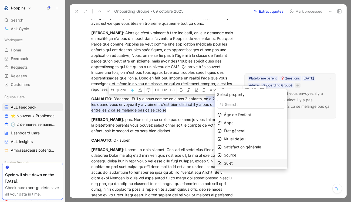
click at [240, 161] on div "Sujet" at bounding box center [254, 163] width 61 height 6
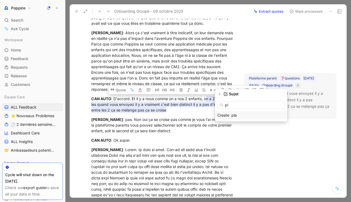
type input "p"
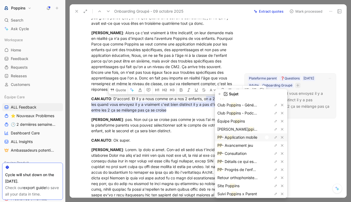
scroll to position [23, 0]
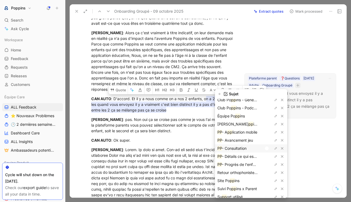
type input "PP"
click at [268, 148] on div at bounding box center [267, 149] width 4 height 4
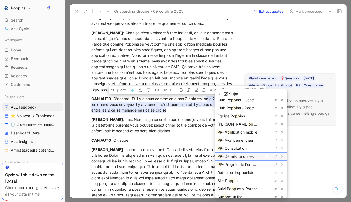
click at [266, 157] on div at bounding box center [267, 157] width 4 height 4
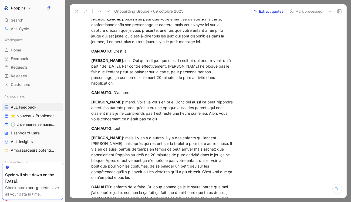
scroll to position [0, 0]
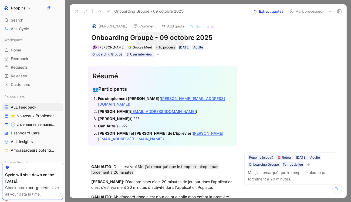
click at [163, 45] on span "To process" at bounding box center [166, 47] width 17 height 5
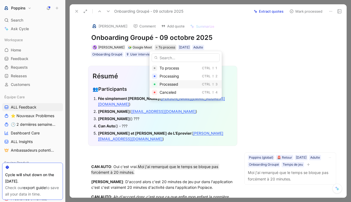
click at [174, 83] on span "Processed" at bounding box center [169, 84] width 19 height 5
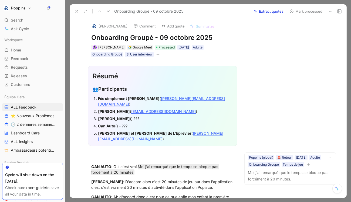
click at [77, 10] on icon at bounding box center [77, 11] width 4 height 4
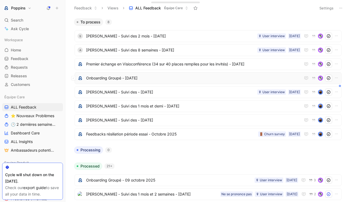
click at [150, 80] on span "Onboarding Groupé - [DATE]" at bounding box center [193, 78] width 215 height 6
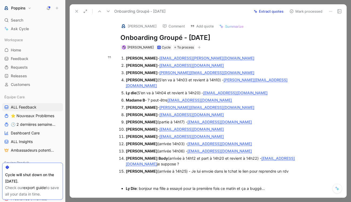
click at [131, 66] on strong "[PERSON_NAME]" at bounding box center [142, 65] width 32 height 5
click at [78, 12] on use at bounding box center [77, 11] width 2 height 2
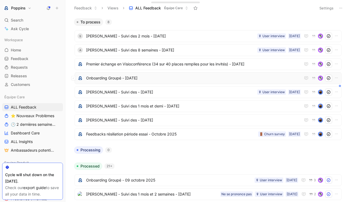
click at [205, 73] on div "Onboarding Groupé - [DATE]" at bounding box center [208, 78] width 267 height 12
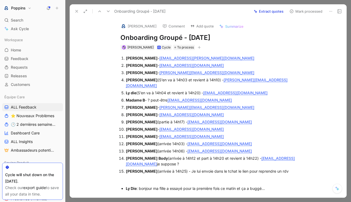
click at [123, 25] on img at bounding box center [123, 25] width 5 height 5
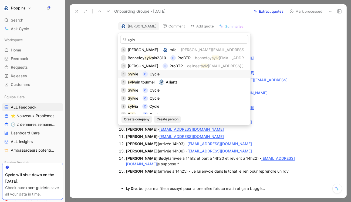
type input "sylv"
click at [140, 76] on div "S Sylv ie C Cycle" at bounding box center [184, 74] width 127 height 6
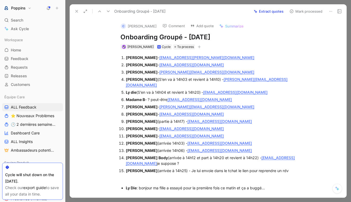
click at [107, 69] on div "[PERSON_NAME] - [EMAIL_ADDRESS][PERSON_NAME][DOMAIN_NAME] [PERSON_NAME] - [EMAI…" at bounding box center [213, 123] width 265 height 147
click at [123, 27] on div "C" at bounding box center [123, 25] width 5 height 5
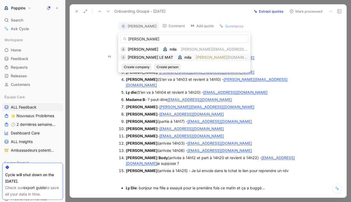
type input "[PERSON_NAME]"
click at [143, 58] on span "[PERSON_NAME] LE MAT" at bounding box center [150, 57] width 45 height 5
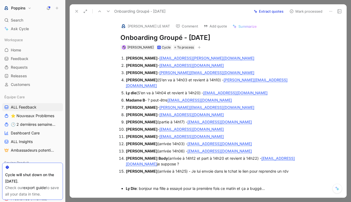
click at [77, 12] on use at bounding box center [77, 11] width 2 height 2
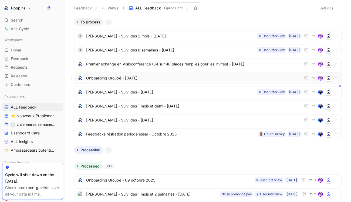
click at [319, 79] on img at bounding box center [321, 78] width 4 height 4
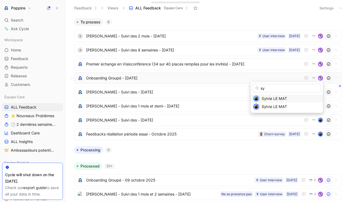
type input "sy"
click at [287, 97] on span "lvie LE MAT" at bounding box center [276, 98] width 21 height 5
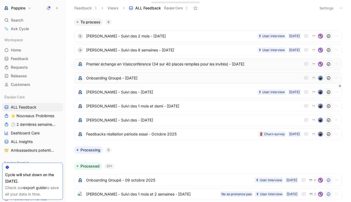
click at [320, 64] on img at bounding box center [321, 64] width 4 height 4
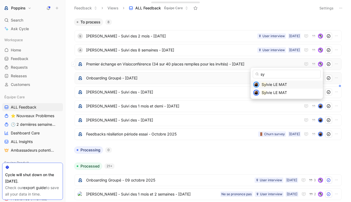
type input "sy"
click at [287, 85] on span "lvie LE MAT" at bounding box center [276, 84] width 21 height 5
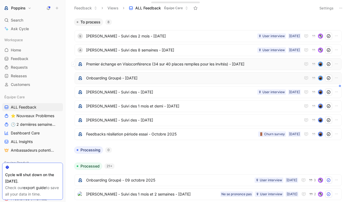
click at [273, 59] on div "Premier échange en Visioconférence (34 sur 40 places remplies pour les invités)…" at bounding box center [208, 64] width 267 height 12
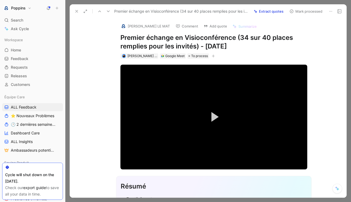
click at [78, 10] on icon at bounding box center [77, 11] width 4 height 4
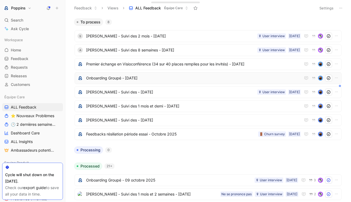
click at [204, 26] on div "S [PERSON_NAME] - Suivi des 2 mois - [DATE] [DATE] 🎙 User interview A [PERSON_N…" at bounding box center [208, 84] width 272 height 116
click at [145, 48] on span "[PERSON_NAME] - Suivi des 8 semaines - [DATE]" at bounding box center [170, 50] width 169 height 6
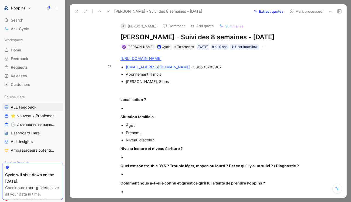
click at [194, 69] on div "[EMAIL_ADDRESS][DOMAIN_NAME] - 330633783987" at bounding box center [216, 67] width 181 height 6
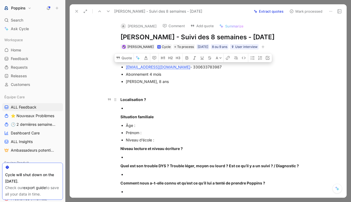
click at [167, 102] on p "Localisation ?" at bounding box center [213, 99] width 207 height 9
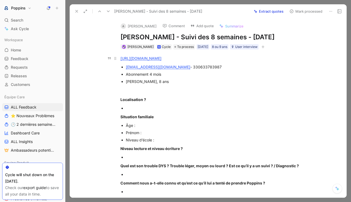
click at [161, 58] on link "[URL][DOMAIN_NAME]" at bounding box center [140, 58] width 41 height 5
click at [160, 105] on p at bounding box center [216, 108] width 181 height 7
click at [130, 80] on div "[PERSON_NAME], 8 ans" at bounding box center [216, 82] width 181 height 6
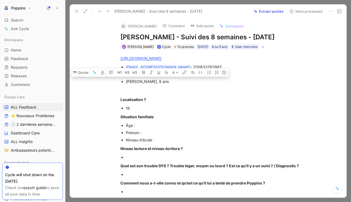
click at [147, 124] on div "Âge :" at bounding box center [216, 126] width 181 height 6
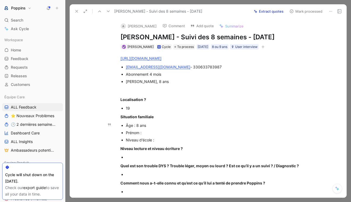
click at [153, 131] on div "Prénom :" at bounding box center [216, 133] width 181 height 6
click at [159, 139] on div "Niveau d’école :" at bounding box center [216, 140] width 181 height 6
click at [152, 156] on div at bounding box center [216, 158] width 181 height 6
click at [149, 134] on div "Prénom : [PERSON_NAME]" at bounding box center [216, 133] width 181 height 6
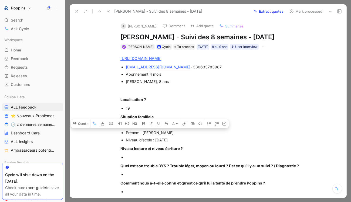
click at [137, 175] on div at bounding box center [216, 175] width 181 height 6
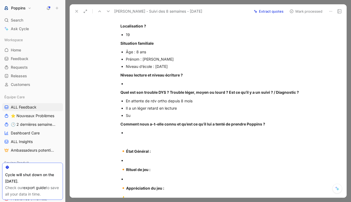
scroll to position [74, 0]
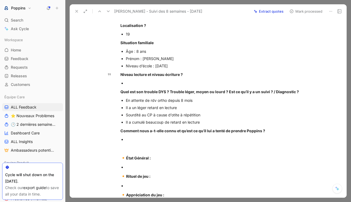
click at [130, 80] on div at bounding box center [216, 83] width 181 height 6
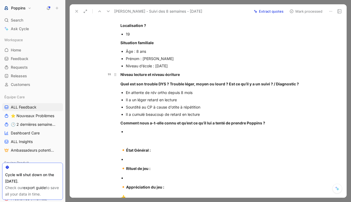
click at [136, 74] on strong "Niveau lecture et niveau écriture" at bounding box center [149, 74] width 59 height 5
click at [154, 77] on p "Niveau lecture et niveau écriture" at bounding box center [213, 74] width 207 height 9
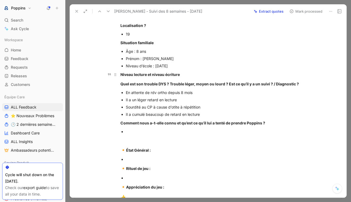
drag, startPoint x: 186, startPoint y: 75, endPoint x: 118, endPoint y: 76, distance: 67.5
click at [118, 76] on p "Niveau lecture et niveau écriture" at bounding box center [213, 74] width 207 height 9
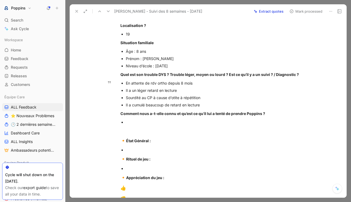
click at [219, 107] on div "Il a cumulé beaucoup de retard en lecture" at bounding box center [216, 105] width 181 height 6
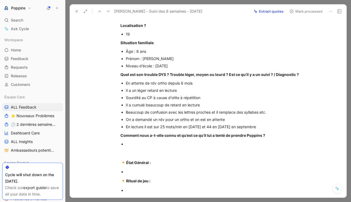
click at [155, 142] on div at bounding box center [216, 144] width 181 height 6
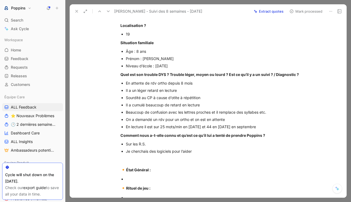
click at [150, 178] on div at bounding box center [216, 180] width 181 height 6
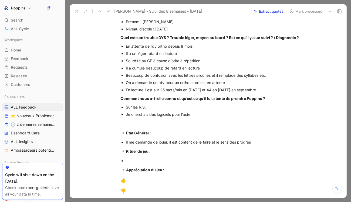
scroll to position [112, 0]
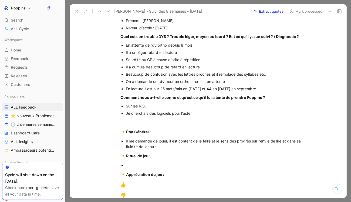
click at [142, 168] on div at bounding box center [216, 166] width 181 height 6
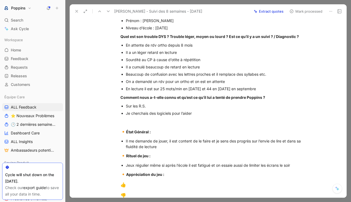
scroll to position [126, 0]
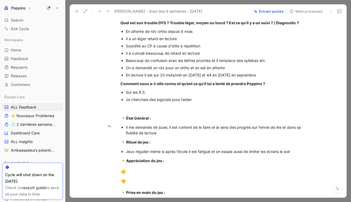
click at [262, 134] on div "Il me demande de jouer, il est content de le faire et je sens des progrès sur l…" at bounding box center [216, 130] width 181 height 11
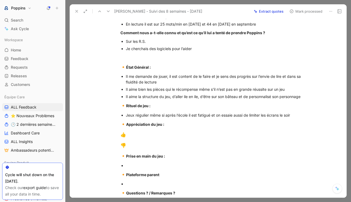
scroll to position [177, 0]
click at [141, 146] on div "👎" at bounding box center [213, 145] width 187 height 7
click at [141, 160] on p "🔸 Prise en main du jeu :" at bounding box center [213, 156] width 207 height 10
click at [139, 164] on div at bounding box center [216, 166] width 181 height 6
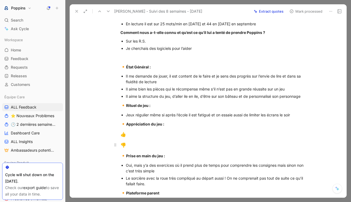
click at [131, 146] on div "👎" at bounding box center [213, 145] width 187 height 7
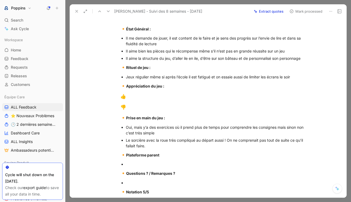
click at [139, 98] on div "👍" at bounding box center [213, 96] width 187 height 7
click at [126, 97] on div "👍 [DEMOGRAPHIC_DATA] of Music" at bounding box center [213, 96] width 187 height 7
click at [161, 99] on div "👍 [DEMOGRAPHIC_DATA] of Music" at bounding box center [213, 96] width 187 height 7
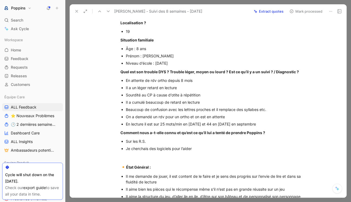
scroll to position [274, 0]
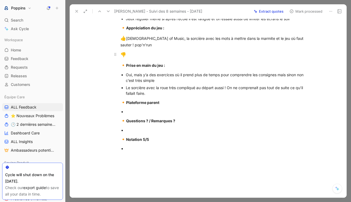
click at [138, 56] on div "👎" at bounding box center [213, 55] width 187 height 7
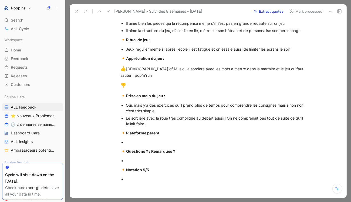
scroll to position [293, 0]
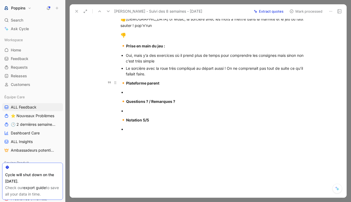
click at [140, 86] on p "🔸 Plateforme parent" at bounding box center [213, 83] width 207 height 10
click at [144, 90] on div at bounding box center [216, 93] width 181 height 6
click at [156, 107] on p at bounding box center [216, 110] width 181 height 7
click at [127, 130] on div at bounding box center [216, 130] width 181 height 6
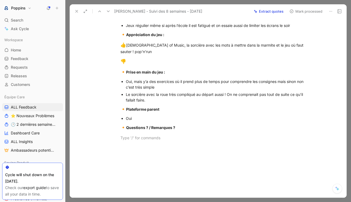
scroll to position [276, 0]
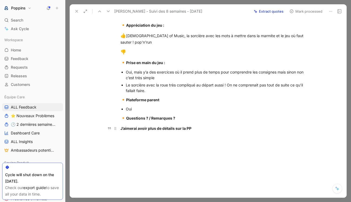
click at [149, 128] on strong "J’aimerai avoir plus de détails sur la PP" at bounding box center [155, 128] width 71 height 5
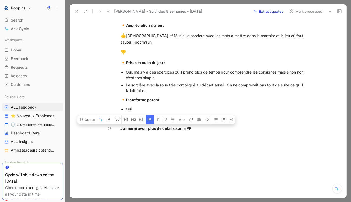
click at [149, 119] on icon "button" at bounding box center [150, 119] width 3 height 3
click at [214, 121] on icon "button" at bounding box center [215, 119] width 4 height 3
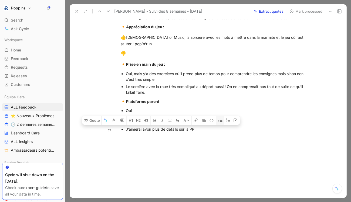
scroll to position [275, 0]
click at [206, 131] on div "J’aimerai avoir plus de détails sur la PP" at bounding box center [216, 130] width 181 height 6
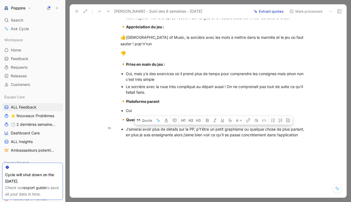
drag, startPoint x: 306, startPoint y: 136, endPoint x: 114, endPoint y: 128, distance: 191.3
click at [114, 128] on ul "J’aimerai avoir plus de détails sur la PP, p’t’être un petit graphisme ou quelq…" at bounding box center [213, 132] width 207 height 13
click at [143, 121] on button "Quote" at bounding box center [144, 120] width 19 height 9
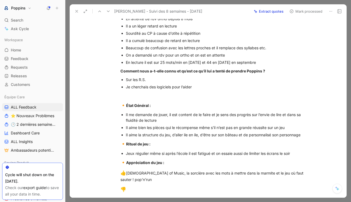
scroll to position [280, 0]
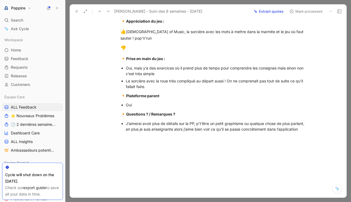
click at [242, 128] on div "J’aimerai avoir plus de détails sur la PP, p’t’être un petit graphisme ou quelq…" at bounding box center [216, 126] width 181 height 11
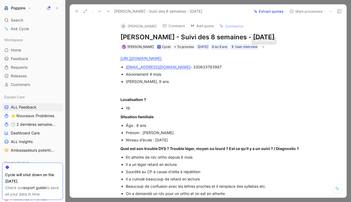
click at [264, 47] on icon "button" at bounding box center [262, 46] width 3 height 3
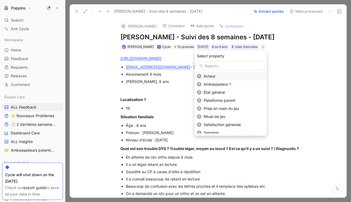
click at [220, 75] on div "Acteur" at bounding box center [234, 76] width 61 height 6
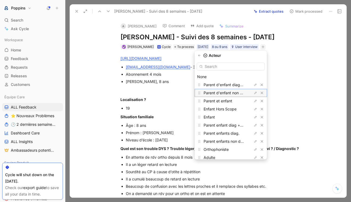
click at [225, 92] on span "Parent d'enfant non diagnostiqué" at bounding box center [233, 93] width 59 height 5
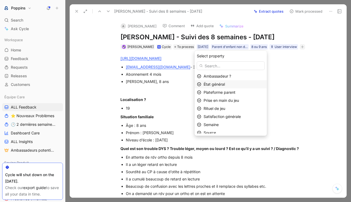
click at [223, 83] on span "État général" at bounding box center [214, 84] width 21 height 5
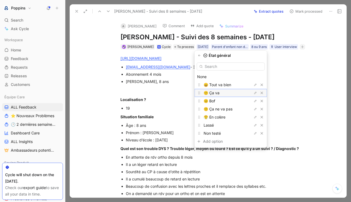
click at [219, 91] on span "🙂 Ça va" at bounding box center [212, 93] width 16 height 5
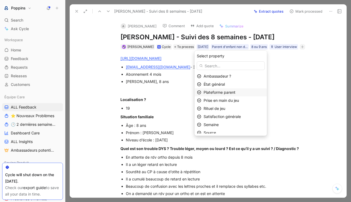
click at [220, 91] on div "Ambassadeur ? État général Plateforme parent Prise en main du jeu Rituel de jeu…" at bounding box center [231, 108] width 72 height 73
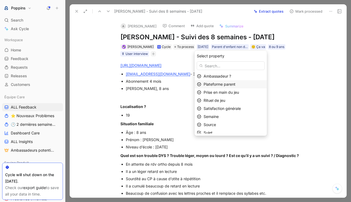
click at [224, 85] on span "Plateforme parent" at bounding box center [220, 84] width 32 height 5
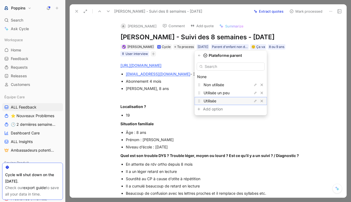
click at [222, 100] on div "Utilisée" at bounding box center [224, 101] width 40 height 6
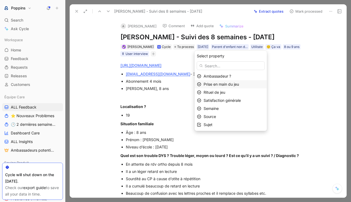
click at [222, 84] on span "Prise en main du jeu" at bounding box center [221, 84] width 35 height 5
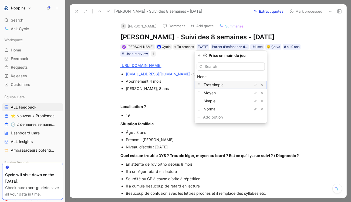
click at [220, 83] on span "Très simple" at bounding box center [214, 85] width 20 height 5
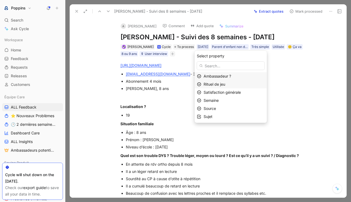
click at [220, 85] on span "Rituel de jeu" at bounding box center [215, 84] width 22 height 5
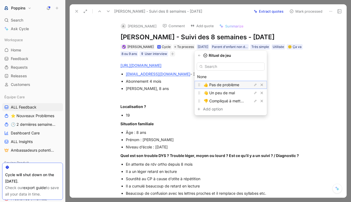
click at [225, 87] on span "👍 Pas de problème" at bounding box center [222, 85] width 36 height 5
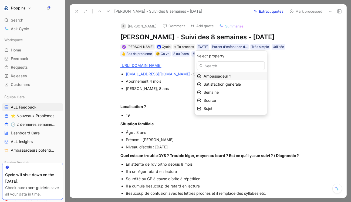
click at [222, 83] on span "Satisfaction générale" at bounding box center [222, 84] width 37 height 5
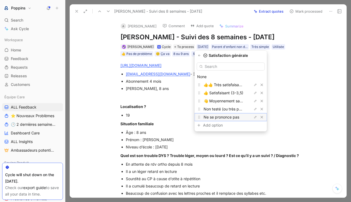
click at [221, 117] on span "Ne se prononce pas" at bounding box center [222, 117] width 36 height 5
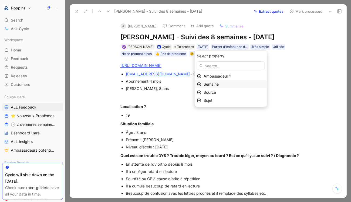
click at [217, 86] on span "Semaine" at bounding box center [211, 84] width 15 height 5
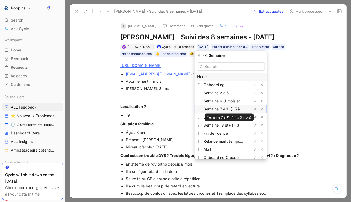
click at [229, 111] on span "Semaine 7 à 11 (1,5 à 3 mois)" at bounding box center [229, 109] width 50 height 5
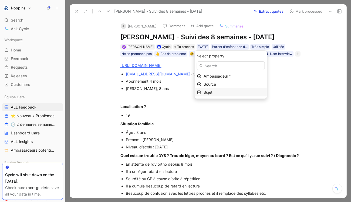
click at [222, 93] on div "Sujet" at bounding box center [234, 92] width 61 height 6
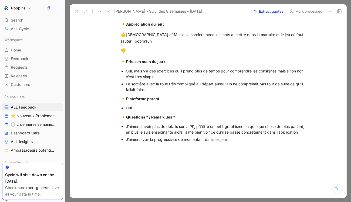
scroll to position [295, 0]
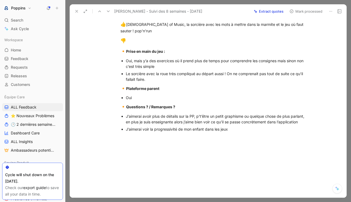
click at [140, 138] on div "J’en ai aparlé à d’autre parent aussi" at bounding box center [216, 137] width 181 height 6
click at [195, 135] on div "J’en ai parlé à d’autre parent aussi" at bounding box center [216, 137] width 181 height 6
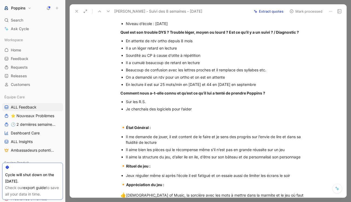
scroll to position [302, 0]
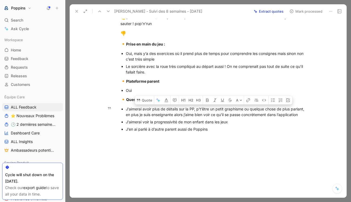
drag, startPoint x: 125, startPoint y: 110, endPoint x: 309, endPoint y: 112, distance: 183.8
click at [309, 112] on ul "J’aimerai avoir plus de détails sur la PP, p’t’être un petit graphisme ou quelq…" at bounding box center [213, 120] width 207 height 28
click at [140, 102] on icon at bounding box center [138, 100] width 4 height 4
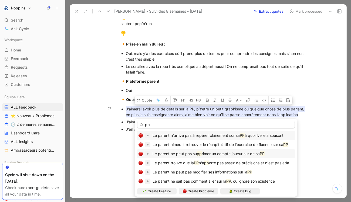
type input "p"
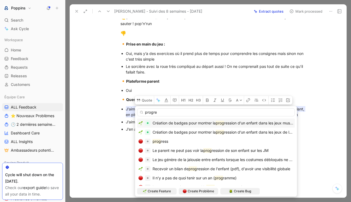
type input "progres"
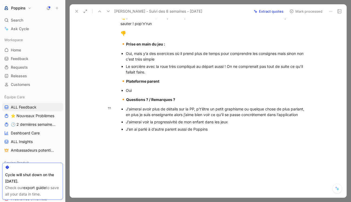
click at [303, 116] on div "J’aimerai avoir plus de détails sur la PP, p’t’être un petit graphisme ou quelq…" at bounding box center [216, 111] width 181 height 11
click at [144, 124] on div "J’aimerai voir la progressivité de mon enfant dans les jeux" at bounding box center [216, 122] width 181 height 6
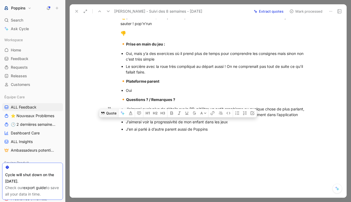
click at [111, 112] on button "Quote" at bounding box center [108, 113] width 19 height 9
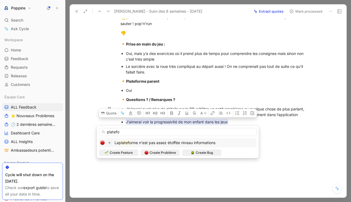
type input "platefo"
click at [143, 144] on span "rme n'est pas assez étoffée niveau informations" at bounding box center [173, 143] width 84 height 5
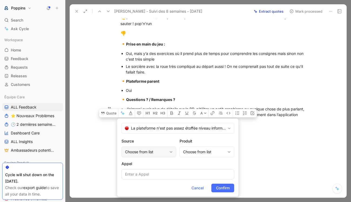
click at [147, 152] on div "Choose from list" at bounding box center [146, 152] width 42 height 6
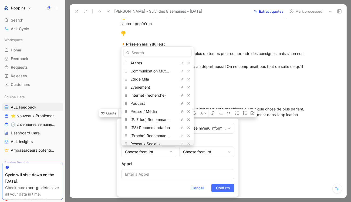
scroll to position [0, 0]
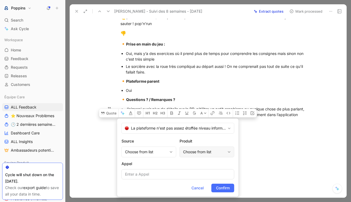
click at [213, 152] on div "Choose from list" at bounding box center [204, 152] width 42 height 6
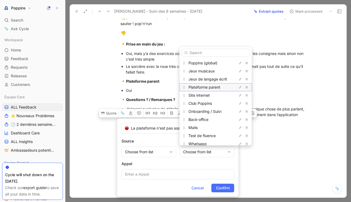
click at [210, 90] on div "Plateforme parent" at bounding box center [208, 87] width 40 height 6
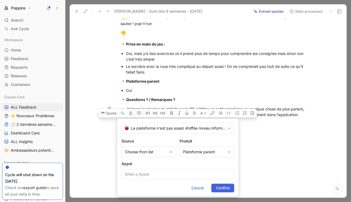
click at [225, 188] on span "Confirm" at bounding box center [223, 188] width 14 height 6
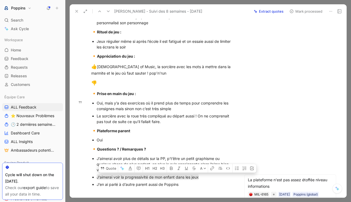
click at [182, 121] on div "Le sorcière avec la roue très compliqué au départ aussi ! On ne comprenait pas …" at bounding box center [165, 118] width 137 height 11
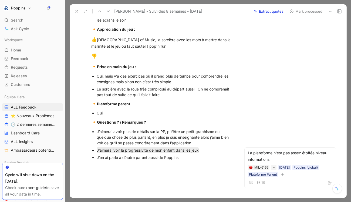
scroll to position [333, 0]
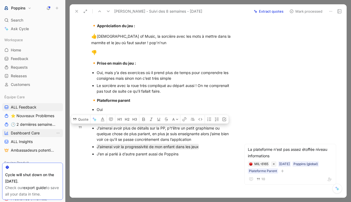
drag, startPoint x: 198, startPoint y: 139, endPoint x: 48, endPoint y: 129, distance: 150.1
click at [48, 129] on div "Poppins Search ⌘ K Ask Cycle Workspace Home G then H Feedback G then F Requests…" at bounding box center [175, 101] width 351 height 202
click at [83, 119] on button "Quote" at bounding box center [80, 119] width 19 height 9
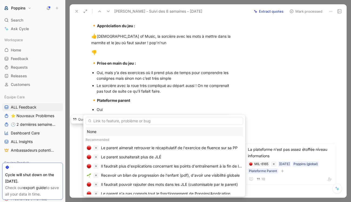
type input "p"
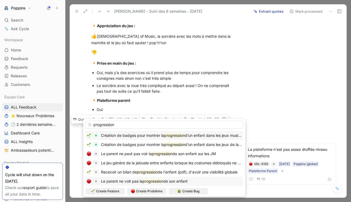
type input "progression"
click at [157, 182] on mark "progression" at bounding box center [153, 181] width 21 height 5
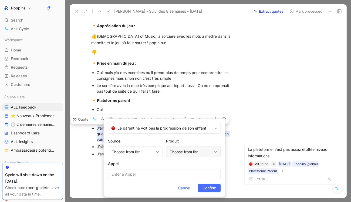
click at [176, 152] on div "Choose from list" at bounding box center [191, 152] width 42 height 6
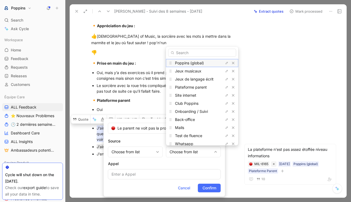
click at [191, 63] on span "Poppins (global)" at bounding box center [189, 63] width 29 height 5
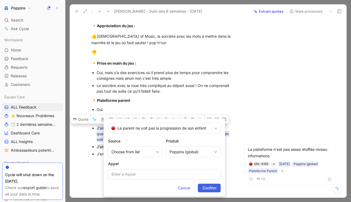
click at [214, 187] on span "Confirm" at bounding box center [209, 188] width 14 height 6
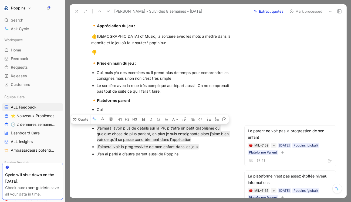
click at [207, 165] on div at bounding box center [162, 192] width 163 height 61
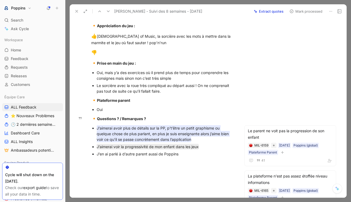
click at [167, 126] on mark "J’aimerai avoir plus de détails sur la PP, p’t’être un petit graphisme ou quelq…" at bounding box center [163, 134] width 133 height 17
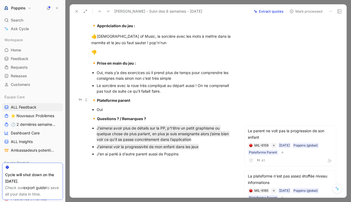
click at [203, 102] on div "🔸 Plateforme parent" at bounding box center [162, 100] width 143 height 7
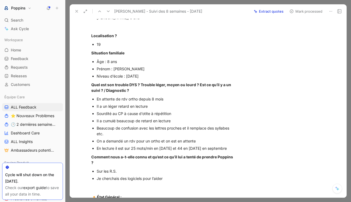
scroll to position [0, 0]
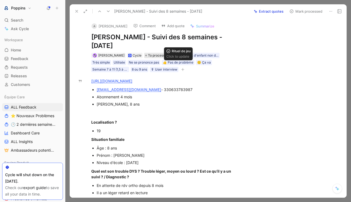
click at [157, 56] on span "To process" at bounding box center [156, 55] width 17 height 5
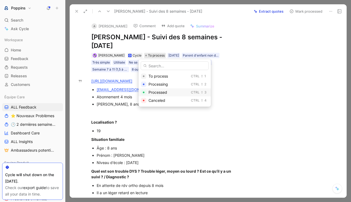
click at [164, 92] on span "Processed" at bounding box center [157, 92] width 19 height 5
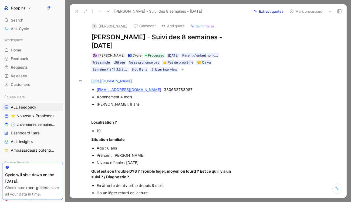
click at [78, 11] on icon at bounding box center [77, 11] width 4 height 4
